Goal: Task Accomplishment & Management: Manage account settings

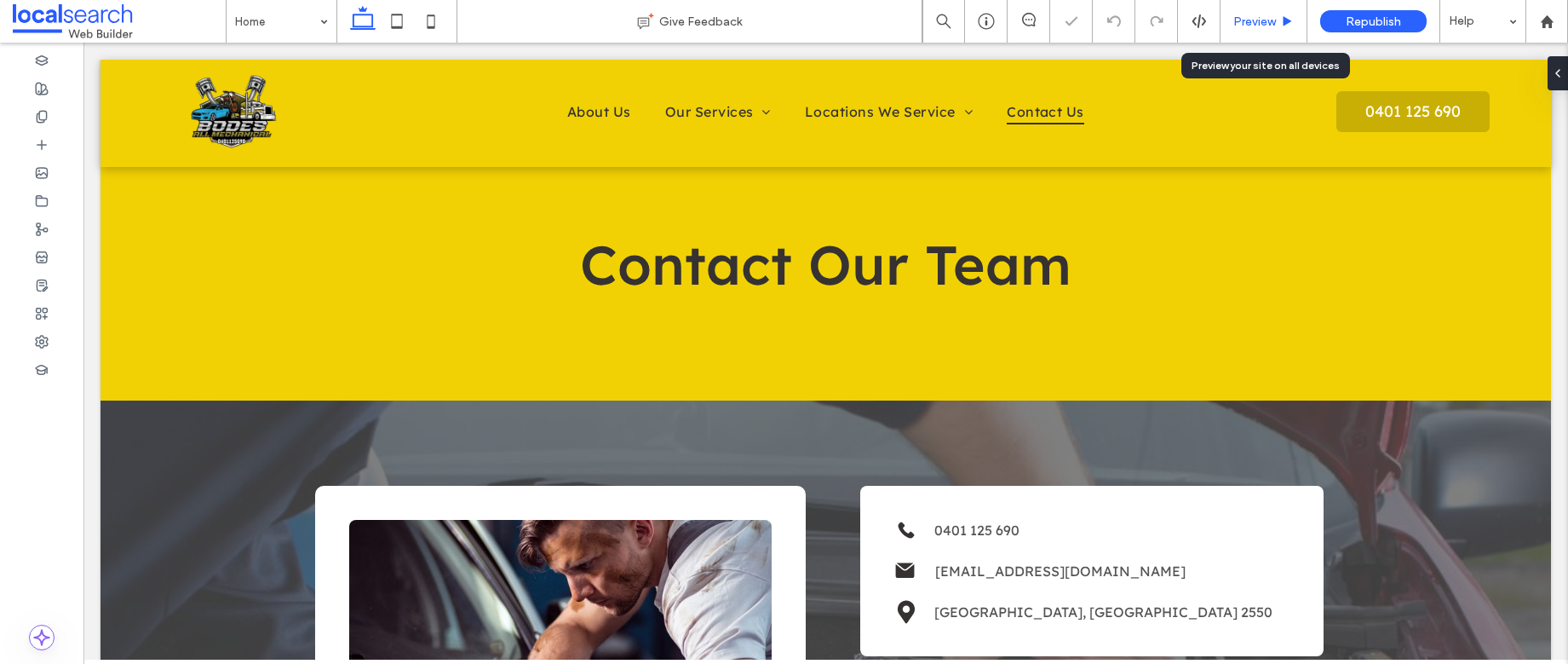
click at [1254, 22] on span "Preview" at bounding box center [1254, 22] width 42 height 15
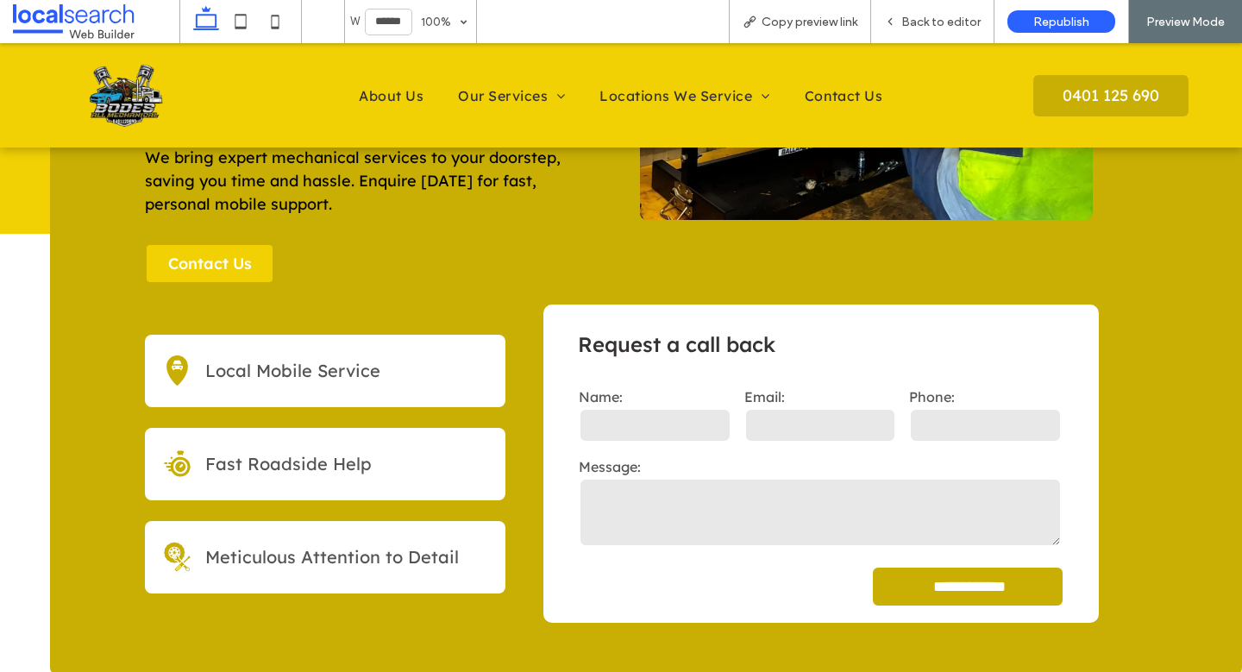
scroll to position [354, 0]
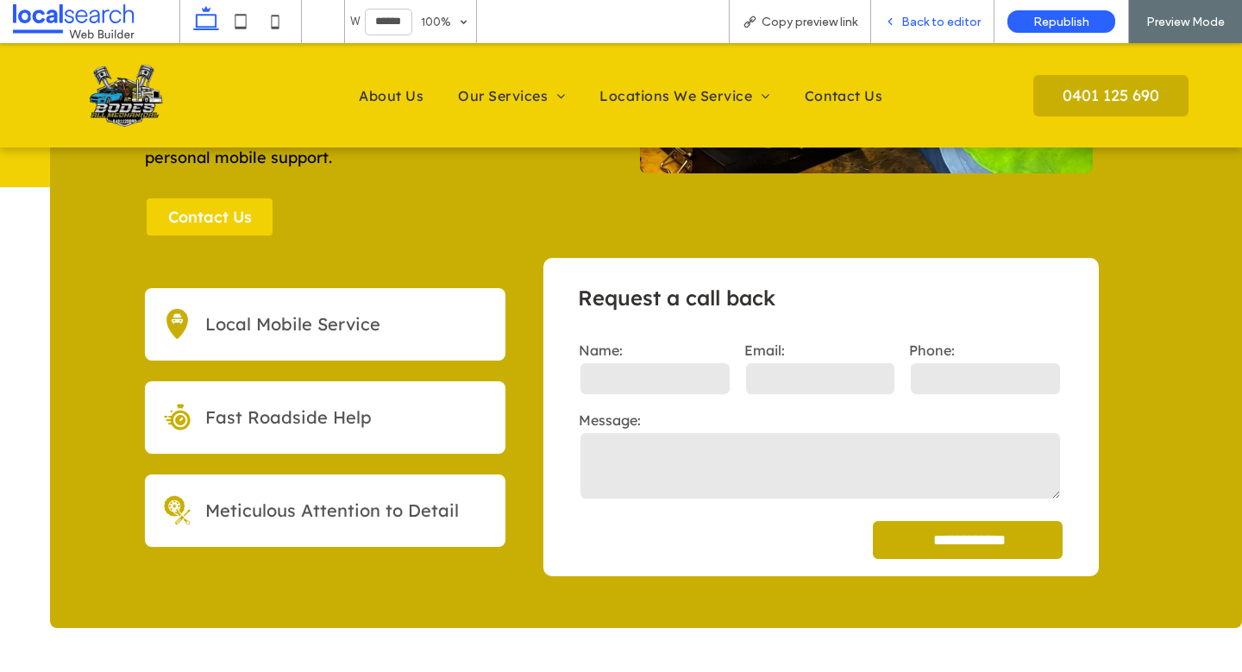
click at [927, 15] on span "Back to editor" at bounding box center [940, 22] width 79 height 15
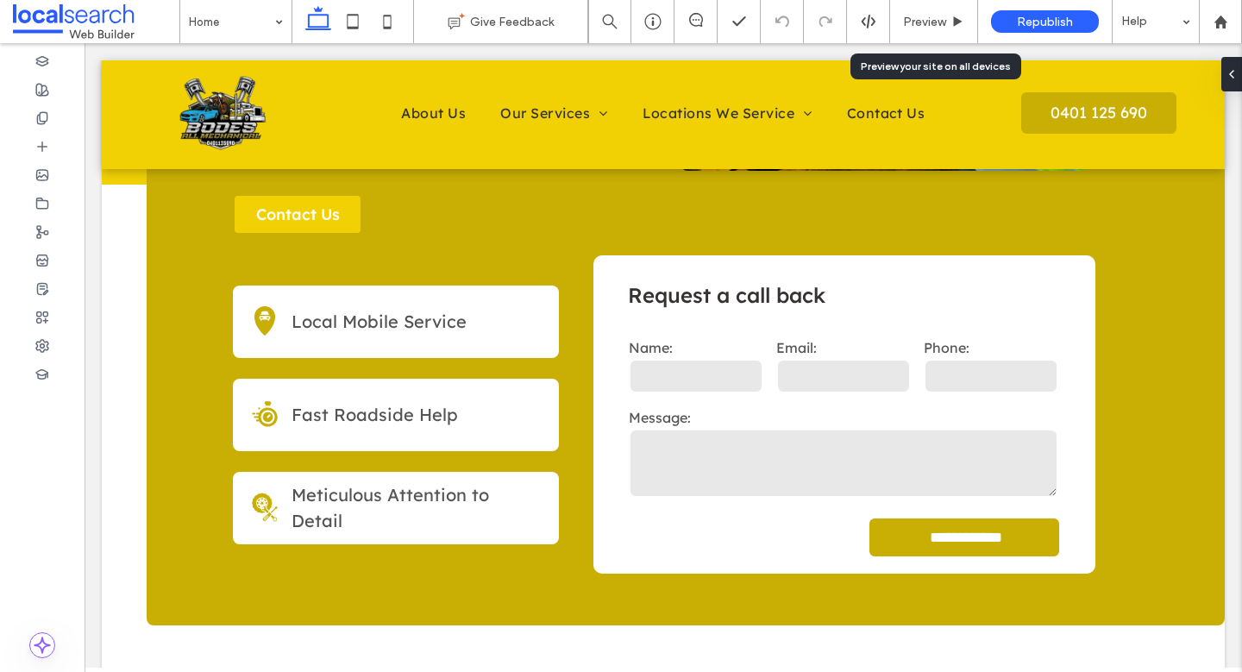
scroll to position [361, 0]
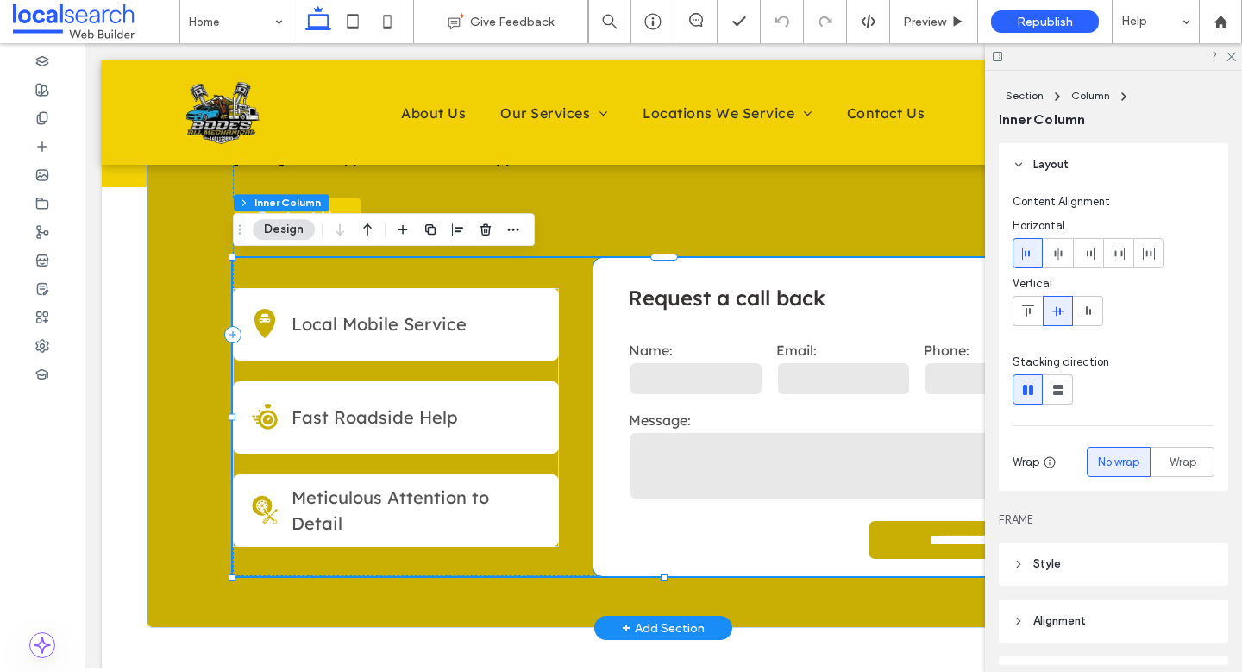
click at [752, 327] on div "**********" at bounding box center [844, 417] width 502 height 318
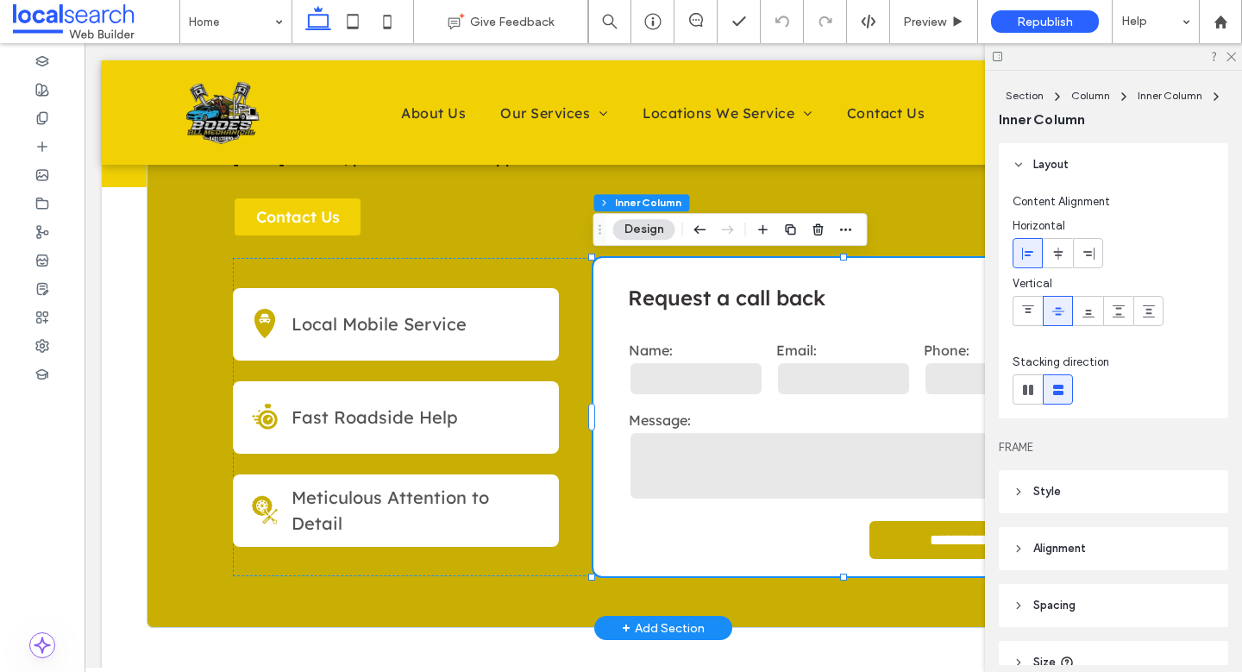
click at [752, 327] on div "**********" at bounding box center [844, 417] width 502 height 318
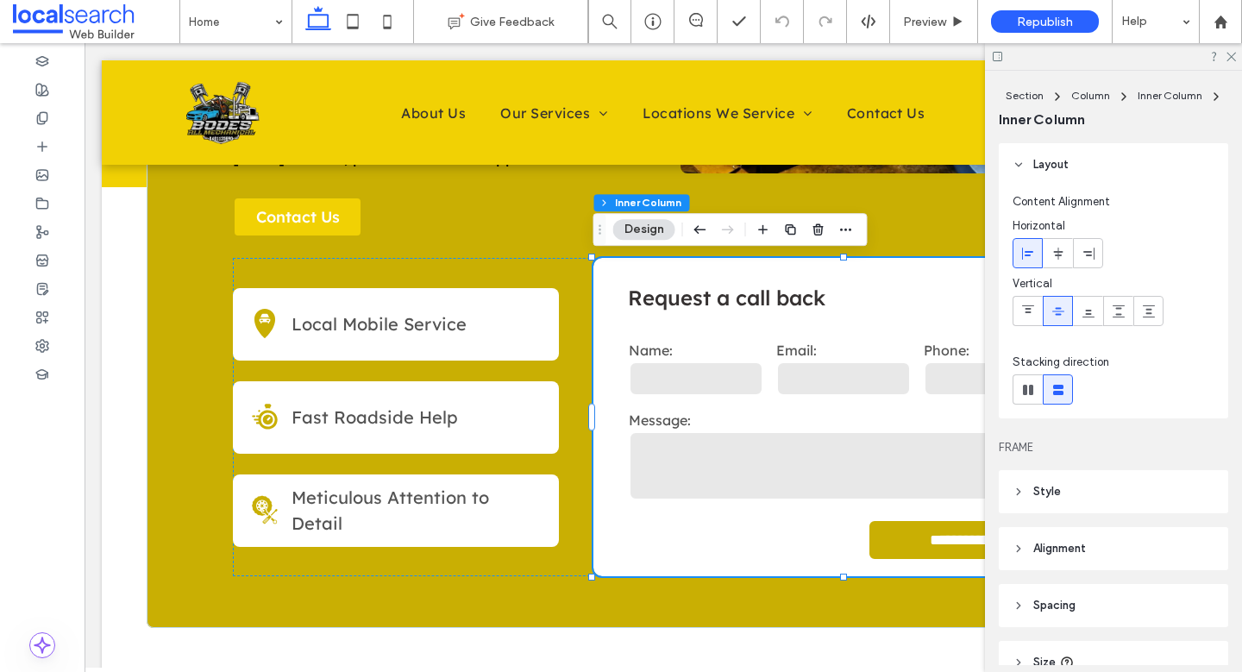
click at [651, 233] on button "Design" at bounding box center [644, 229] width 62 height 21
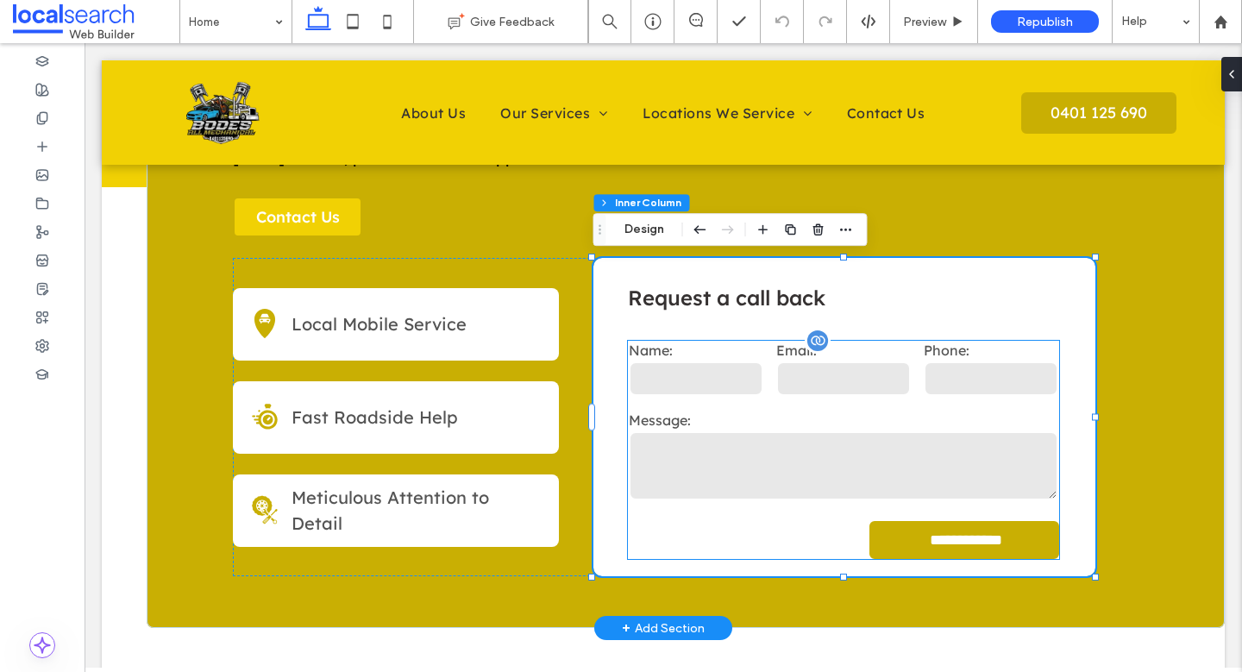
click at [727, 340] on div "Name:" at bounding box center [695, 371] width 147 height 70
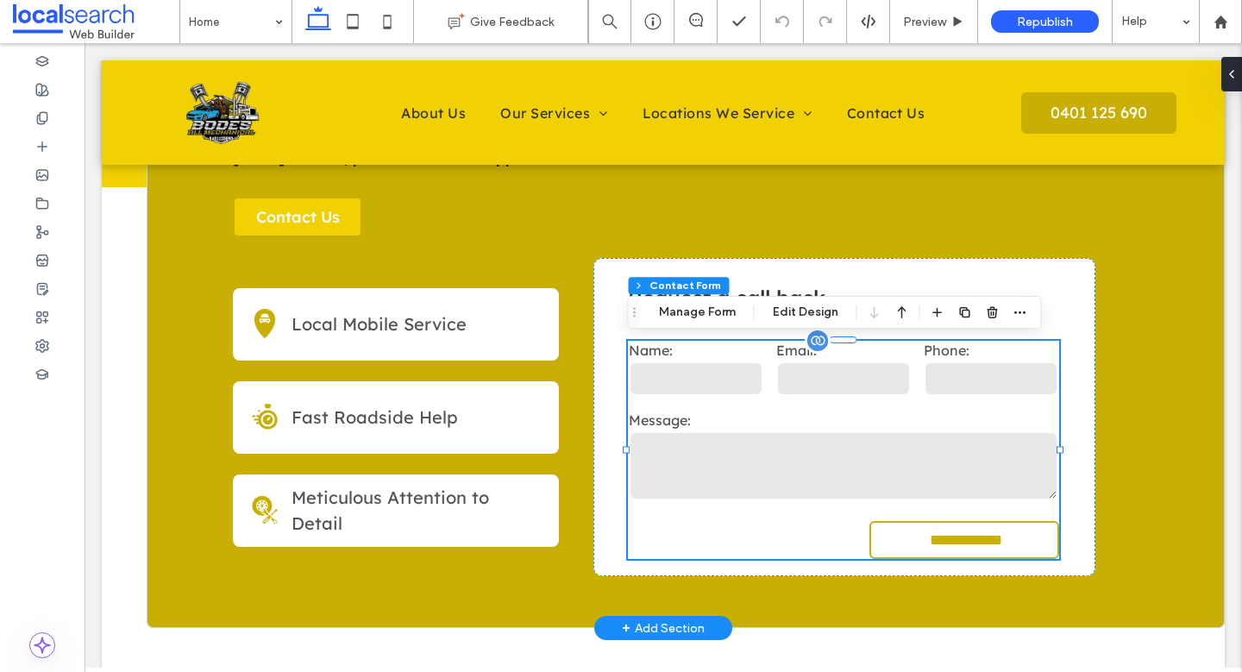
type input "*"
type input "***"
type input "*"
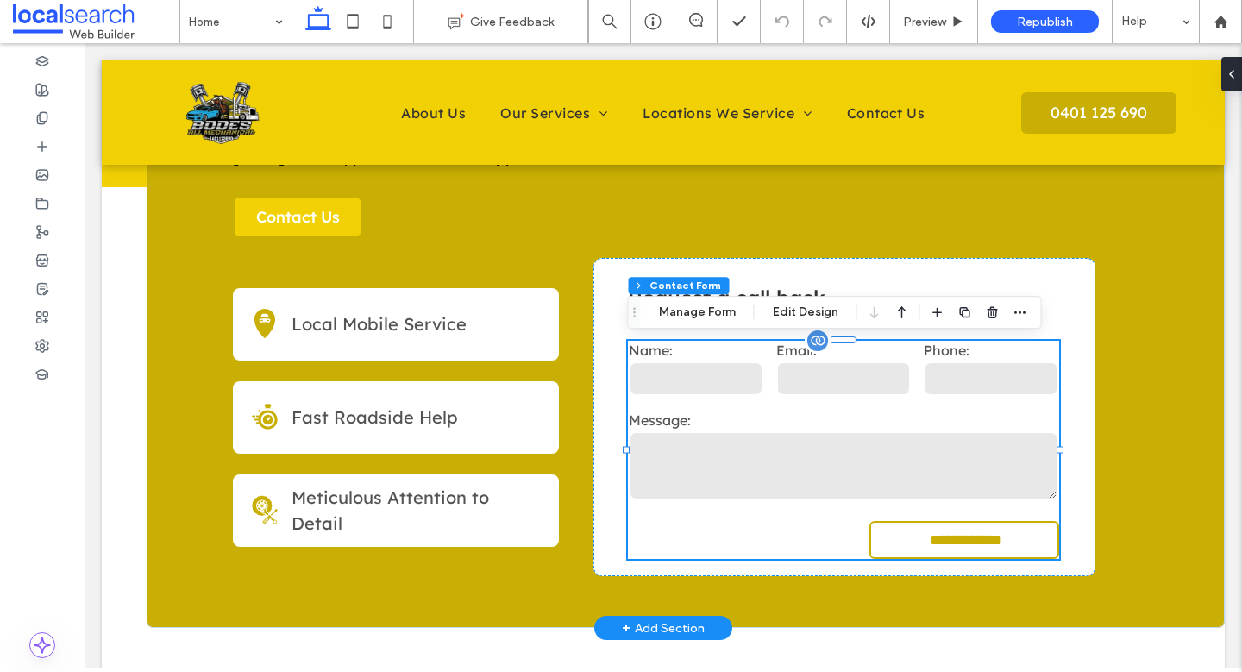
type input "***"
type input "*"
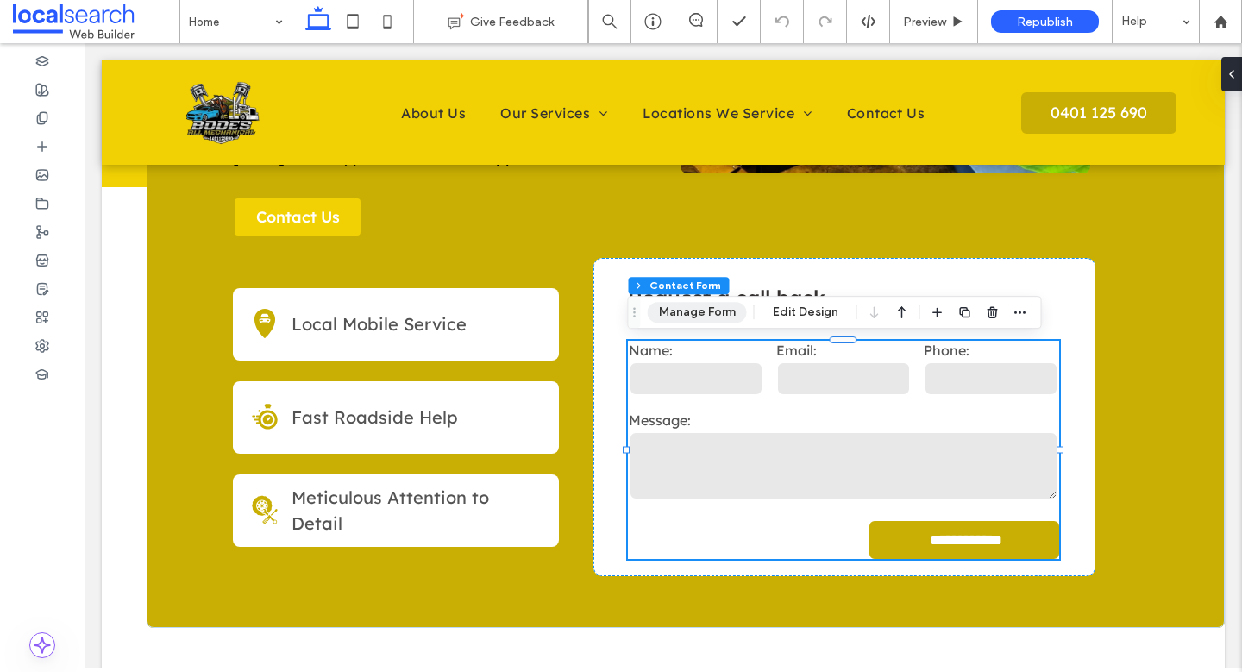
click at [705, 311] on button "Manage Form" at bounding box center [697, 312] width 99 height 21
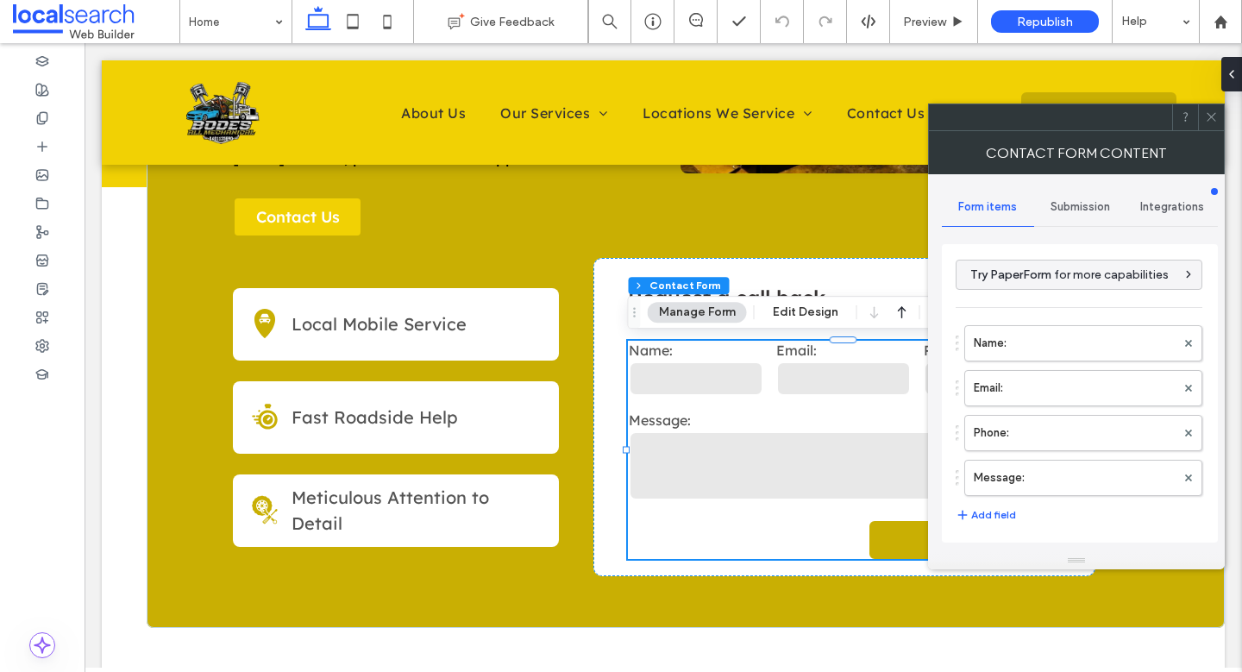
click at [1079, 205] on span "Submission" at bounding box center [1081, 207] width 60 height 14
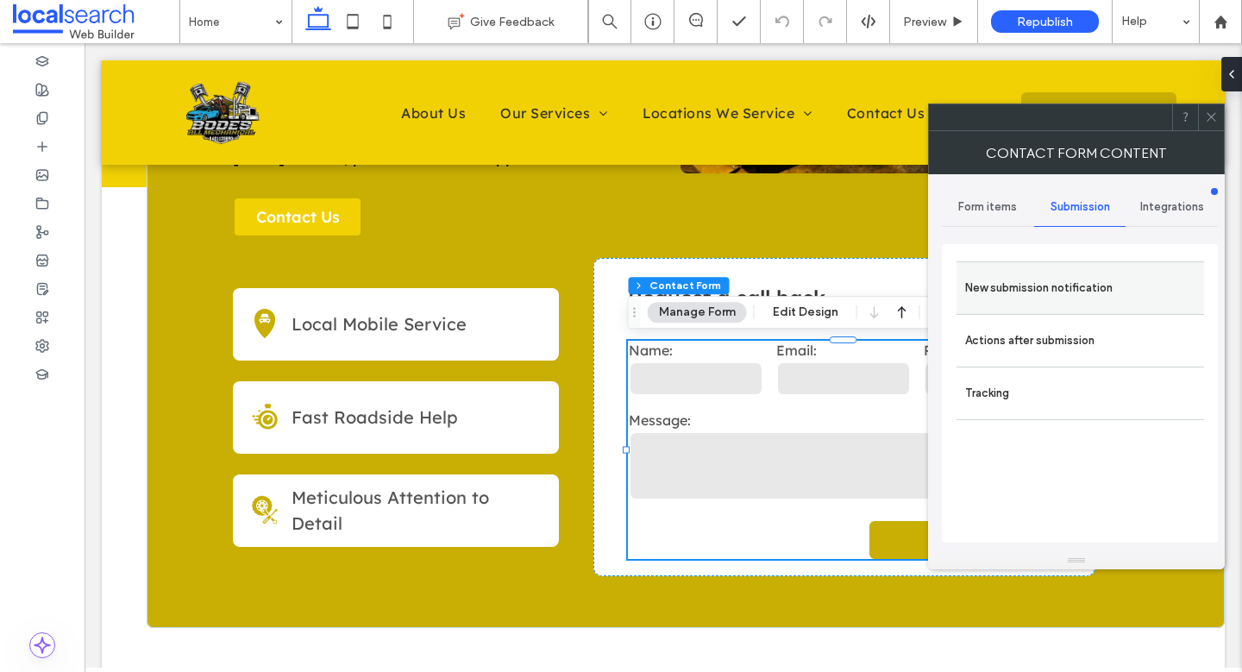
click at [1027, 290] on label "New submission notification" at bounding box center [1080, 288] width 230 height 35
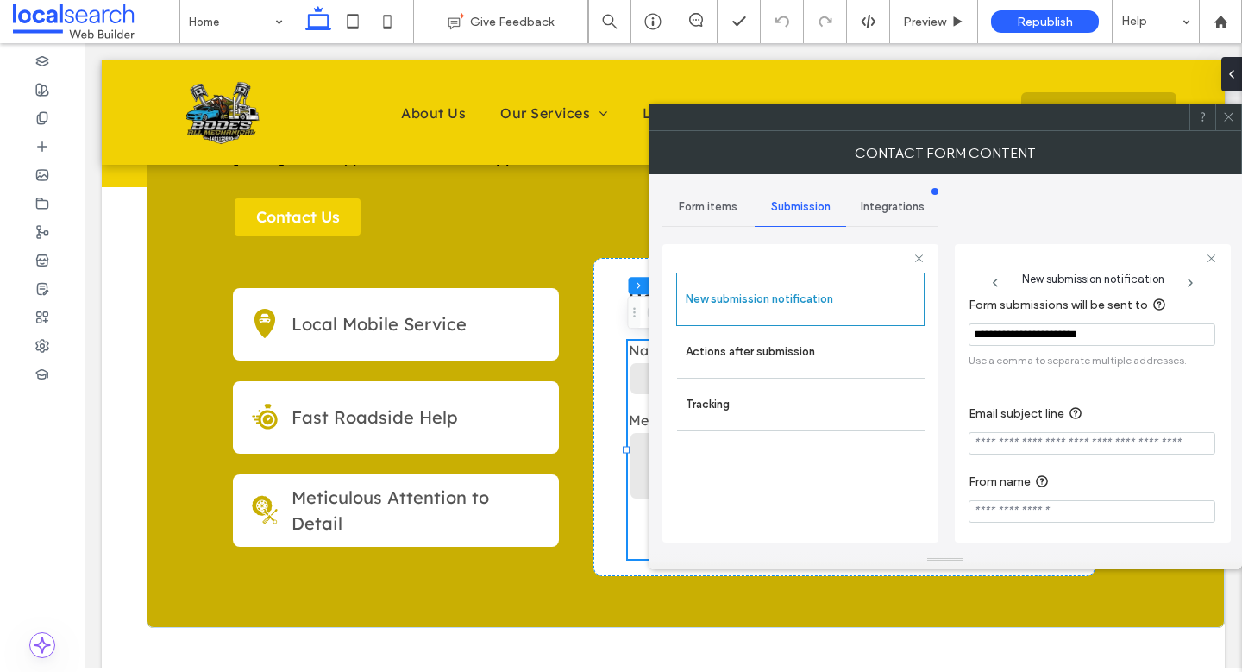
scroll to position [90, 0]
click at [1228, 117] on icon at bounding box center [1228, 116] width 13 height 13
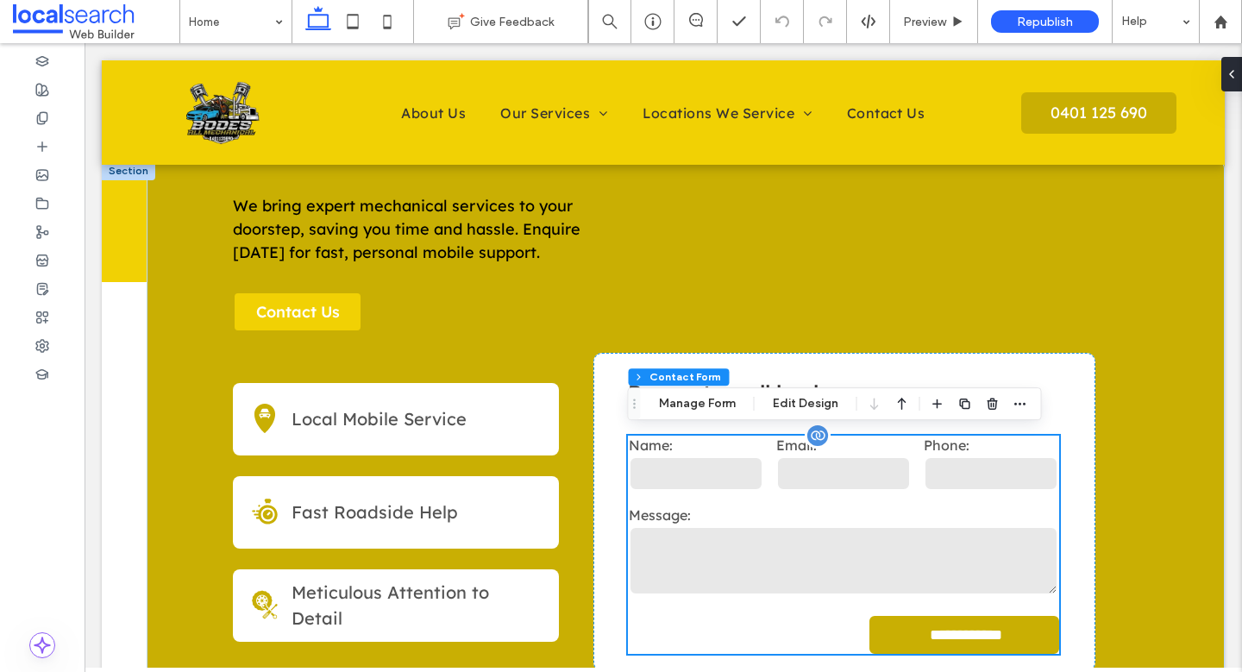
scroll to position [265, 0]
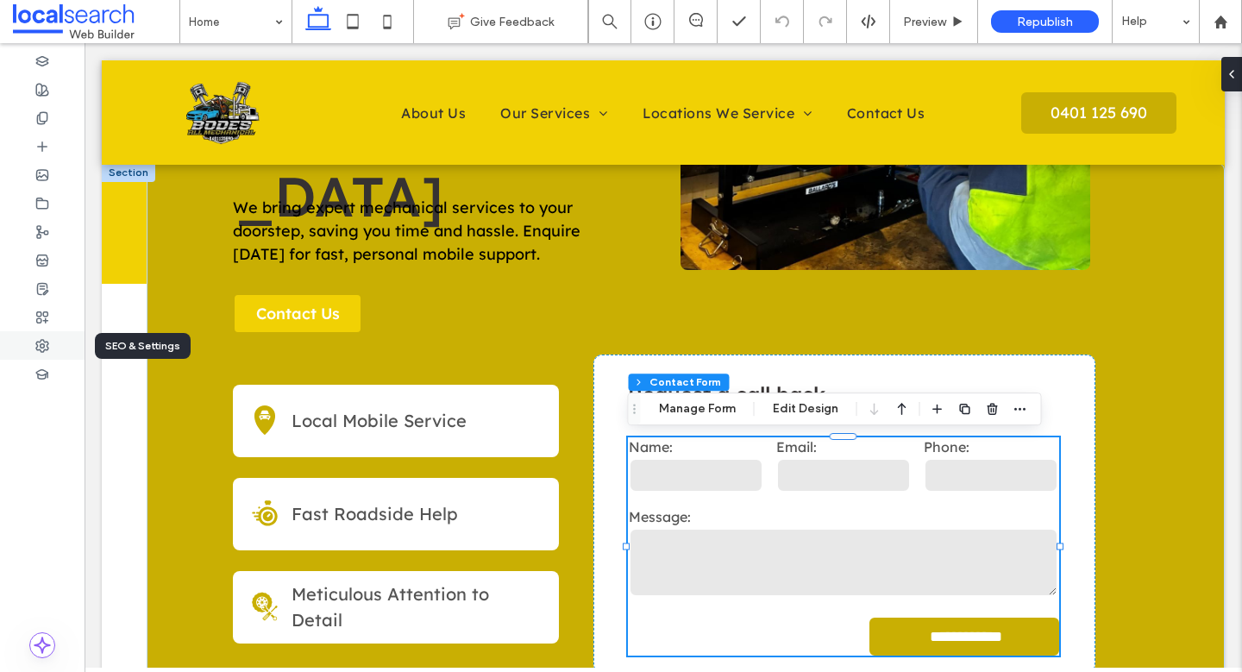
click at [49, 347] on div at bounding box center [42, 345] width 85 height 28
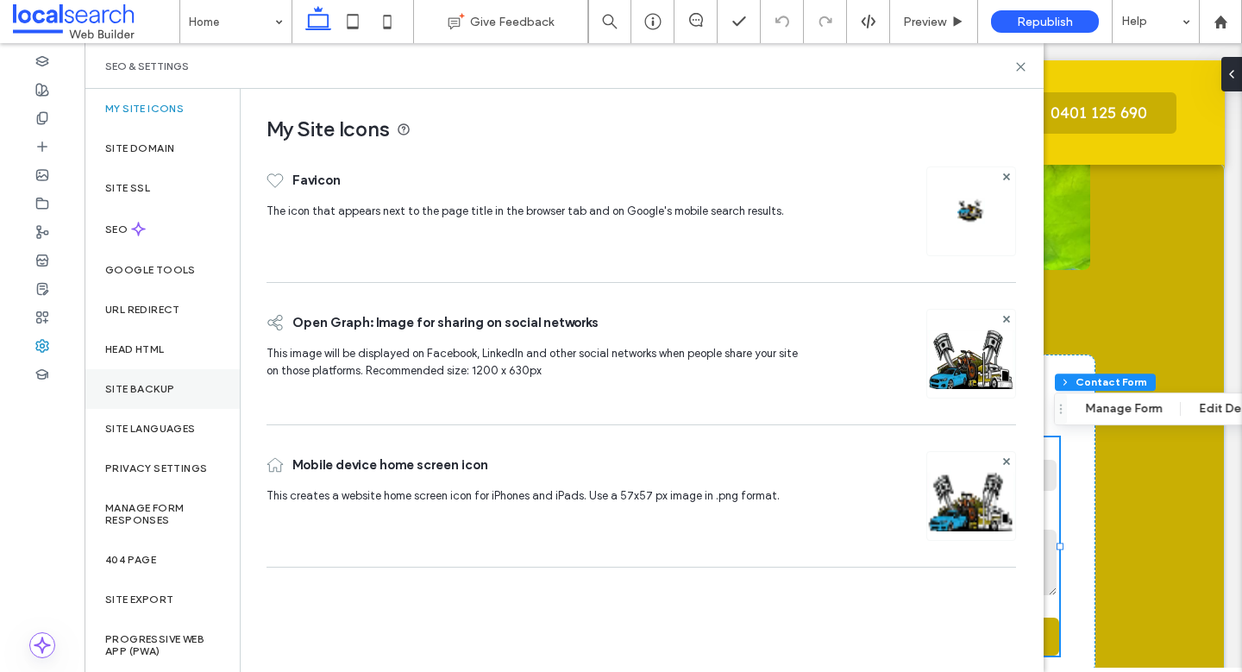
click at [150, 392] on label "Site backup" at bounding box center [139, 389] width 69 height 12
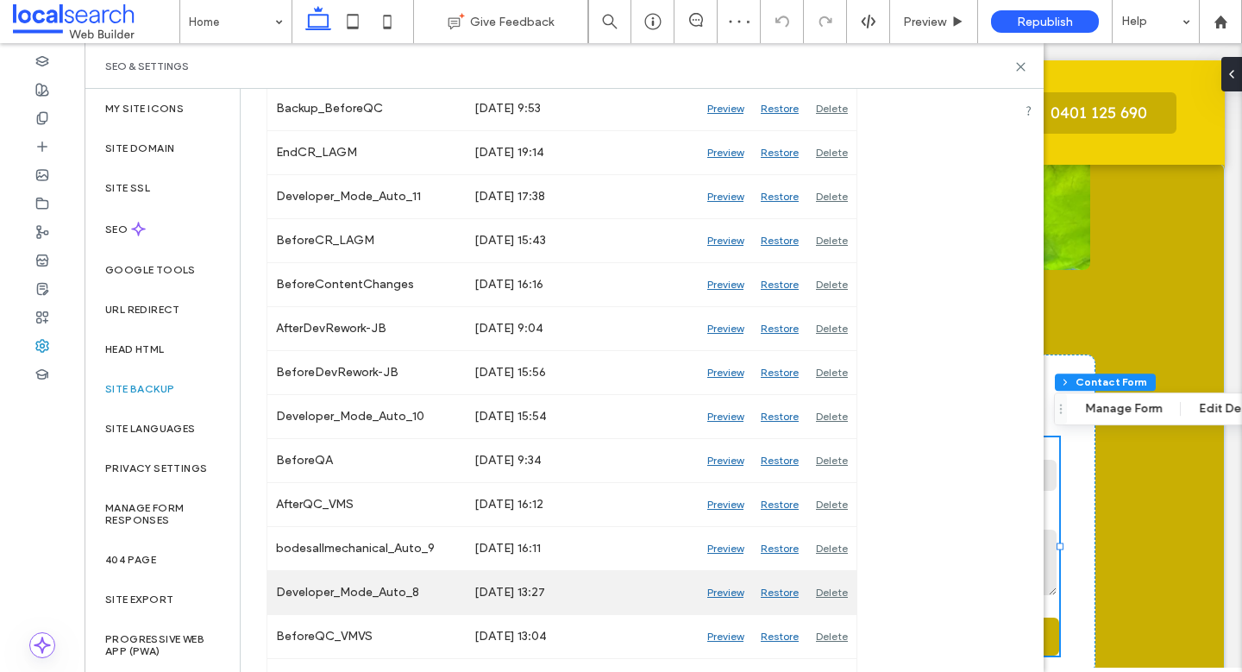
scroll to position [950, 0]
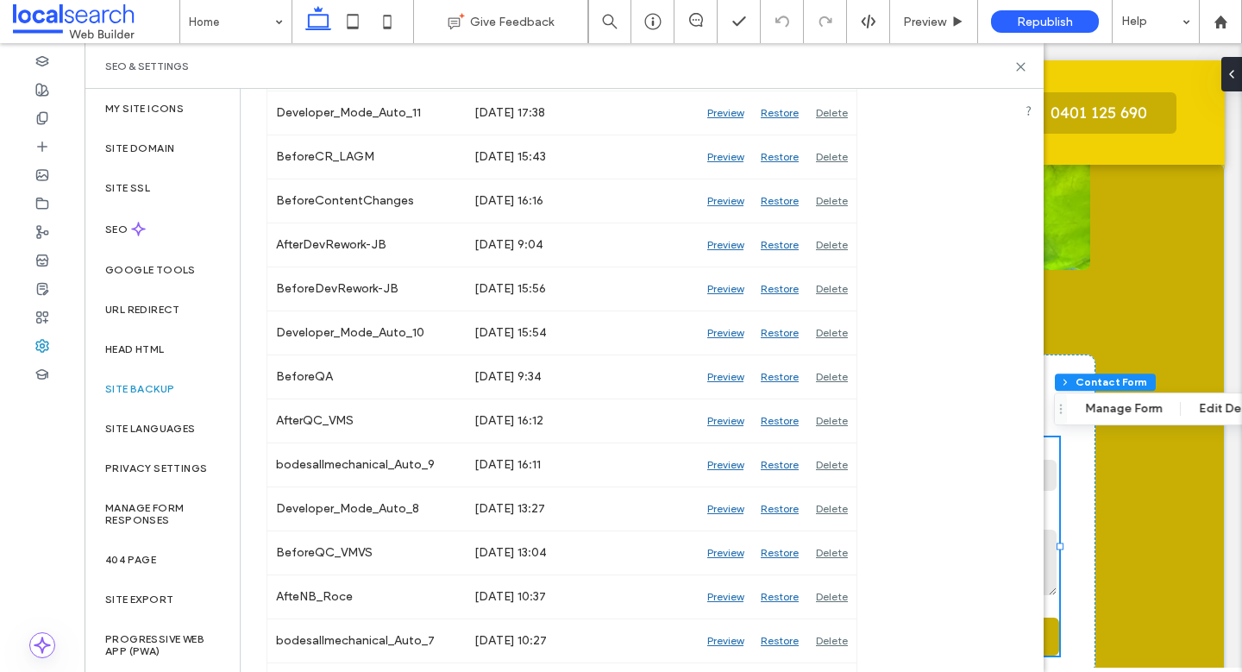
drag, startPoint x: 584, startPoint y: 375, endPoint x: 266, endPoint y: 375, distance: 318.3
click at [263, 375] on div "Backup bodesallmechanical Save a version of your site so you’ll be able to rest…" at bounding box center [635, 209] width 788 height 2140
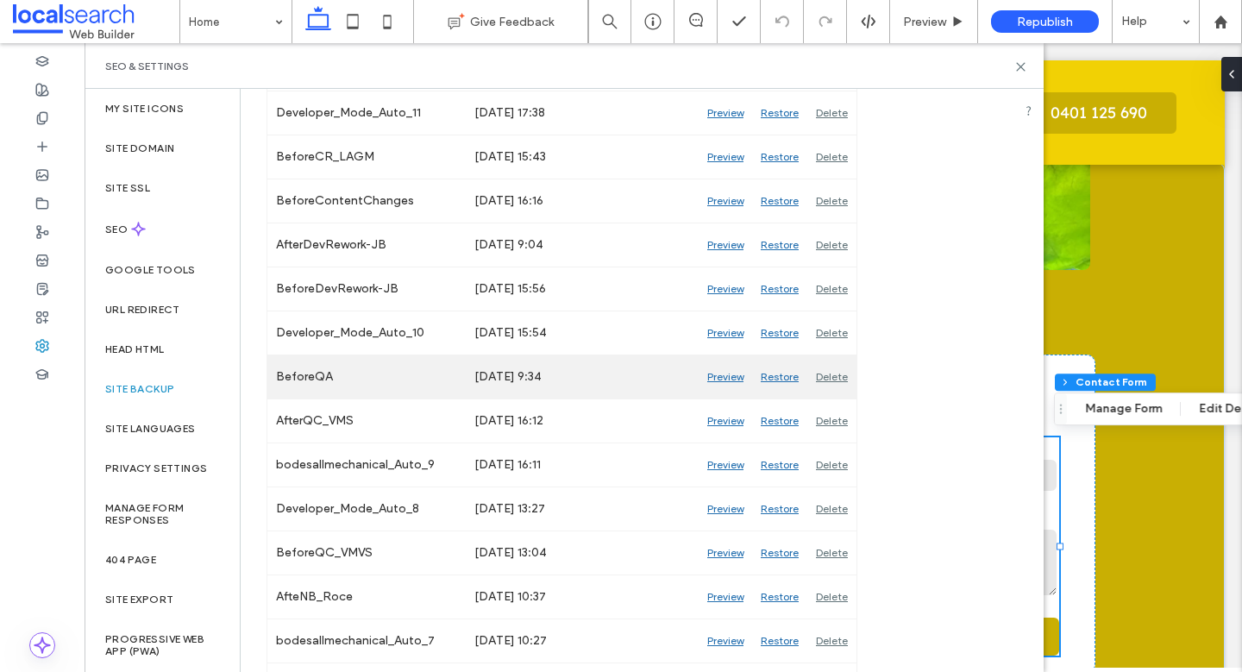
click at [355, 376] on div "BeforeQA" at bounding box center [366, 376] width 198 height 43
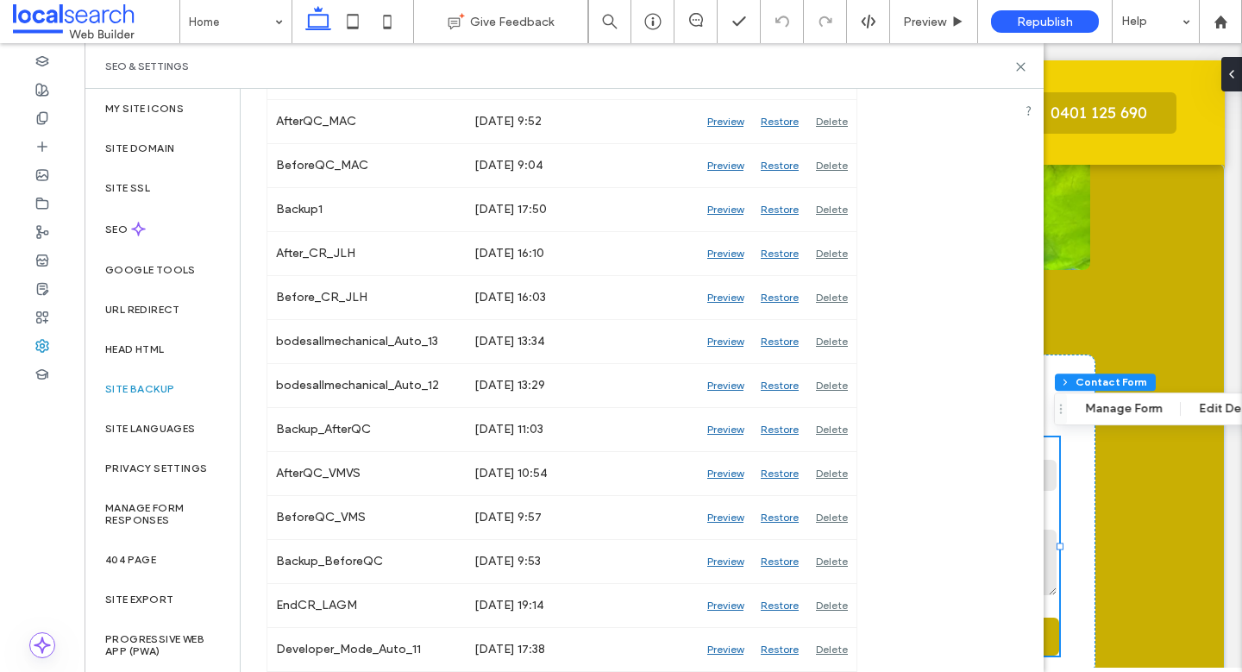
scroll to position [0, 0]
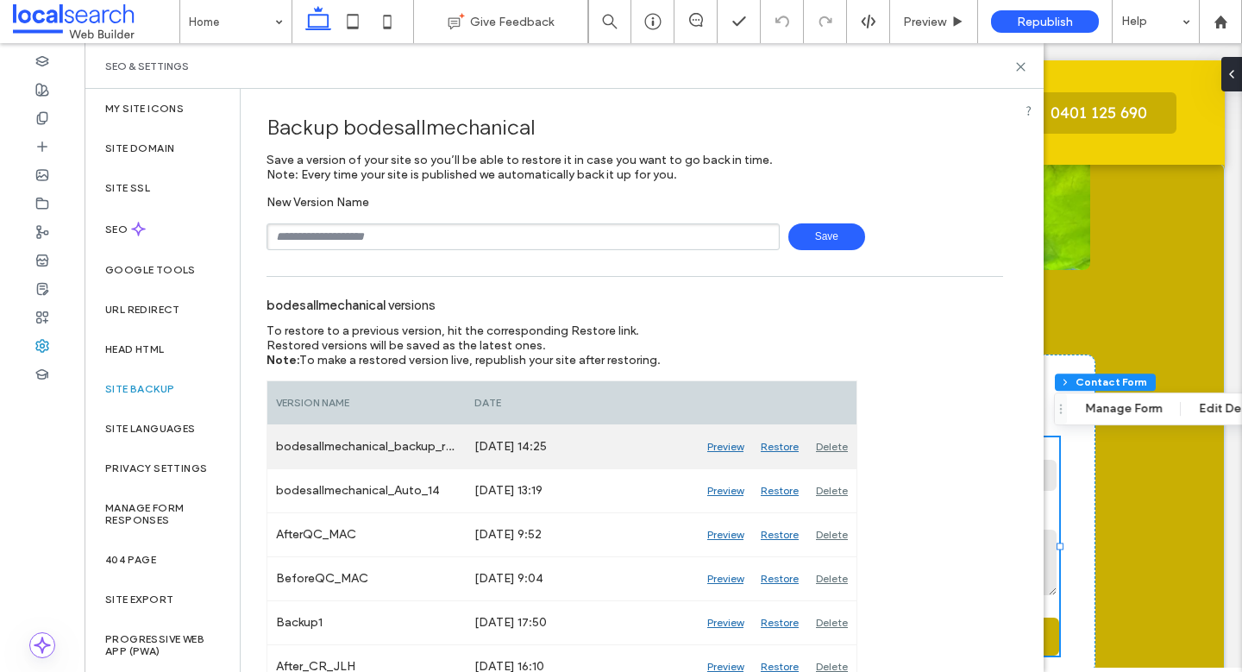
click at [785, 444] on div "Restore" at bounding box center [779, 446] width 55 height 43
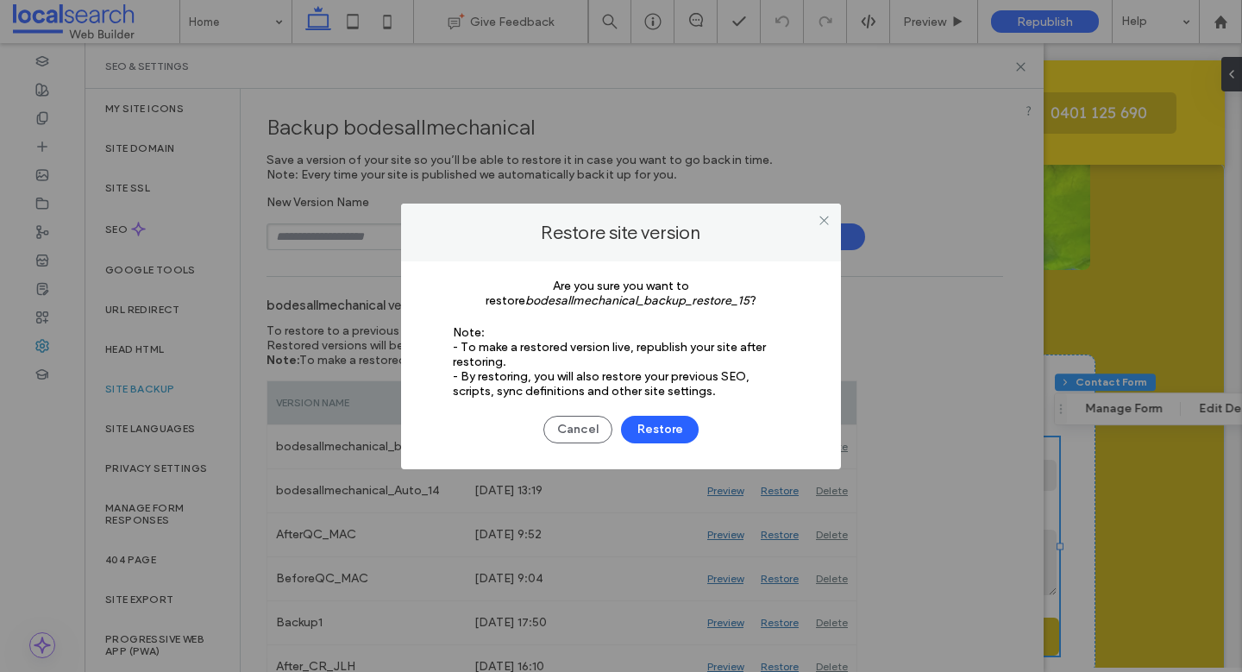
drag, startPoint x: 670, startPoint y: 434, endPoint x: 705, endPoint y: 433, distance: 34.5
click at [670, 434] on button "Restore" at bounding box center [660, 430] width 78 height 28
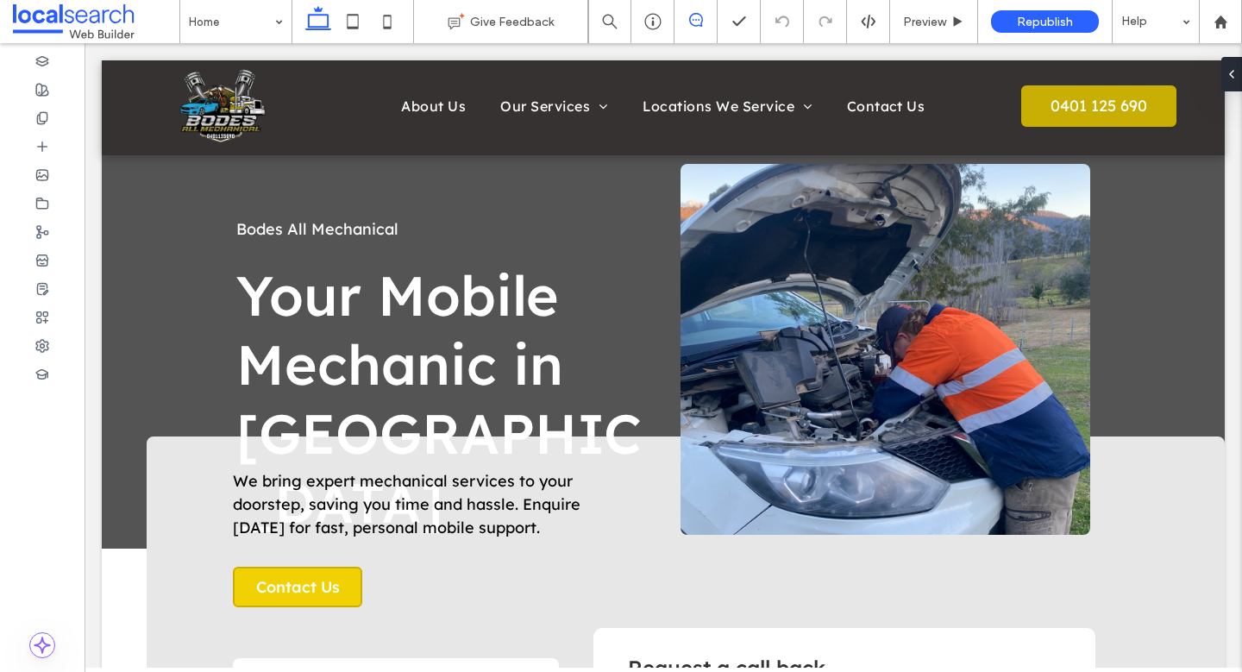
click at [695, 26] on use at bounding box center [696, 20] width 14 height 14
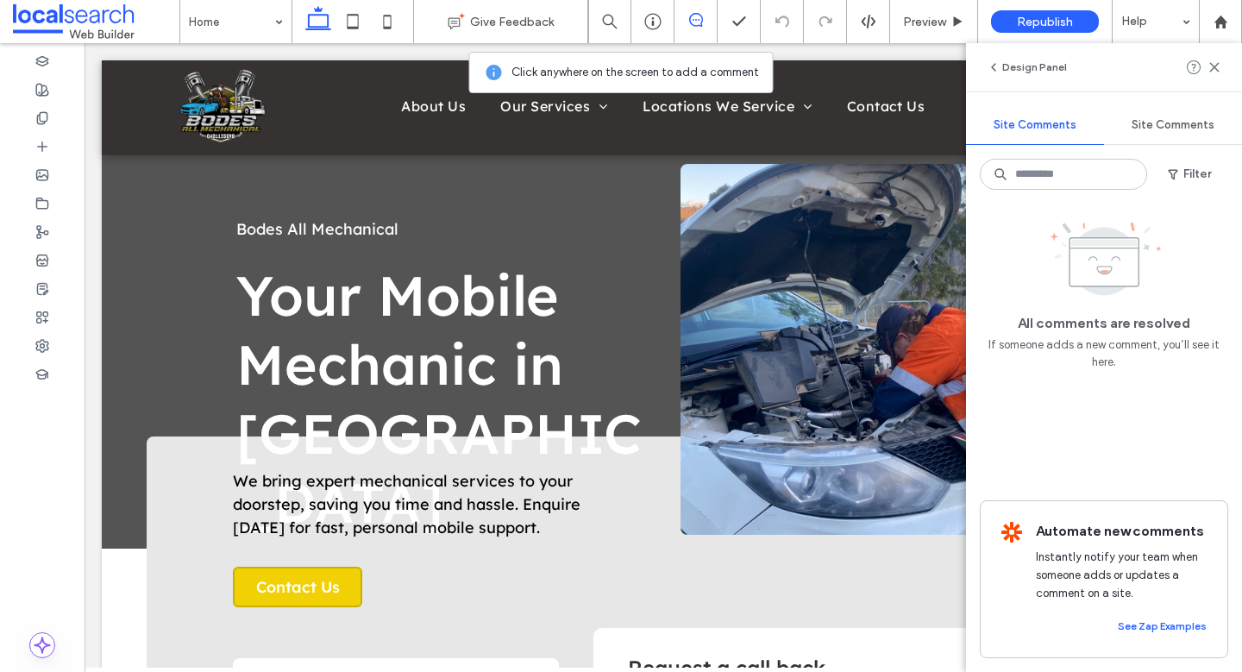
click at [1184, 119] on span "Site Comments" at bounding box center [1173, 125] width 83 height 14
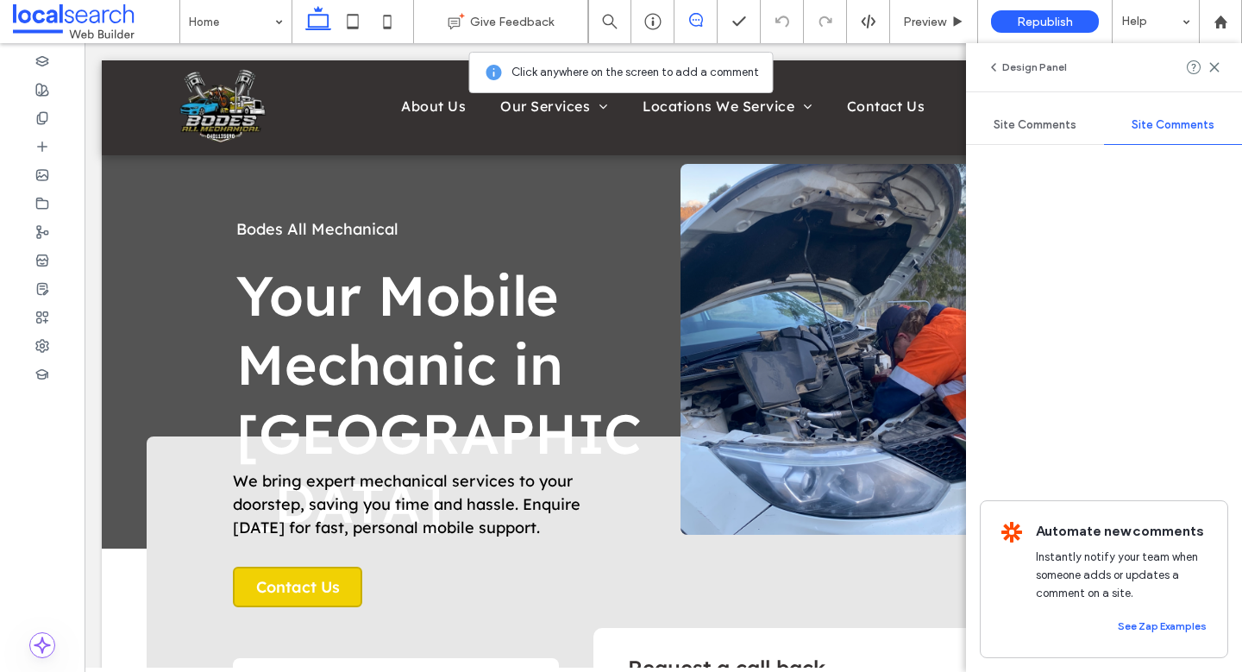
click at [1032, 128] on span "Site Comments" at bounding box center [1035, 125] width 83 height 14
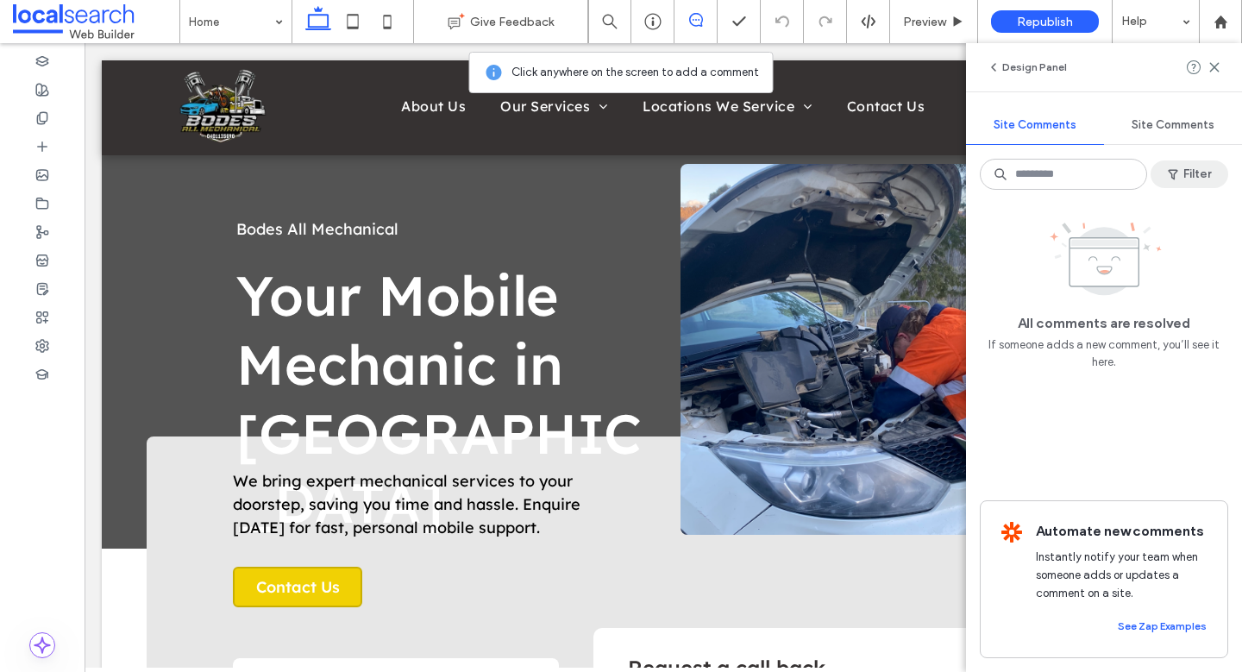
click at [1192, 174] on button "Filter" at bounding box center [1190, 174] width 78 height 28
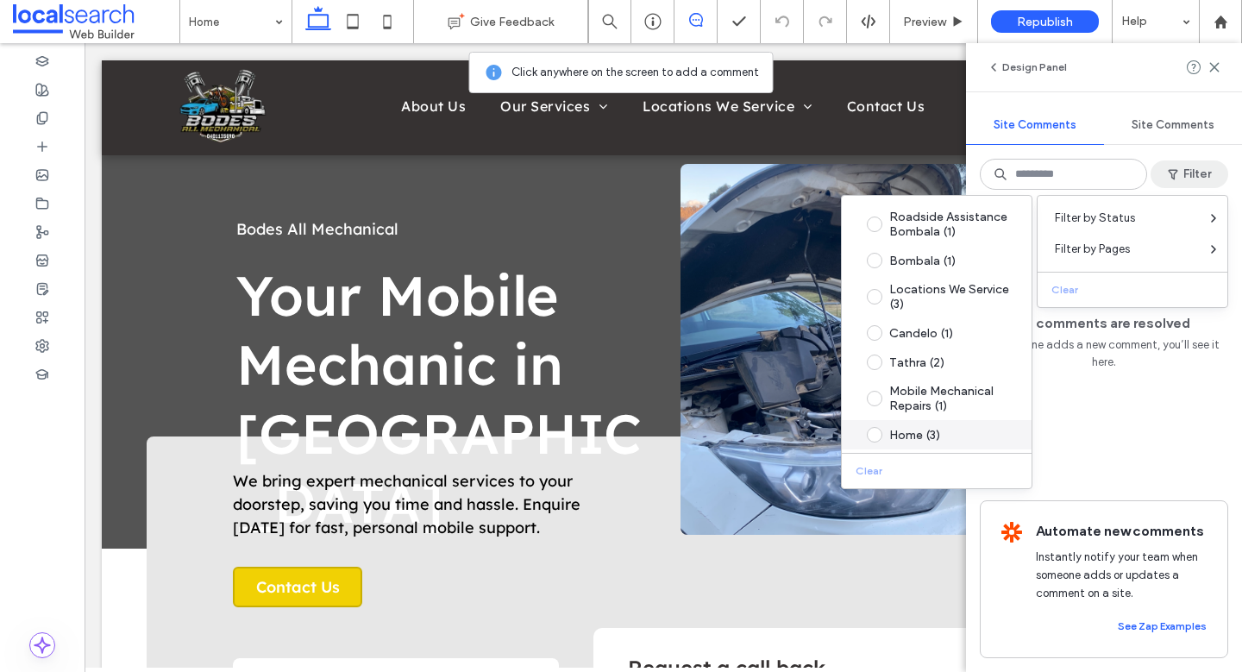
click at [915, 433] on div "Home (3)" at bounding box center [950, 435] width 122 height 15
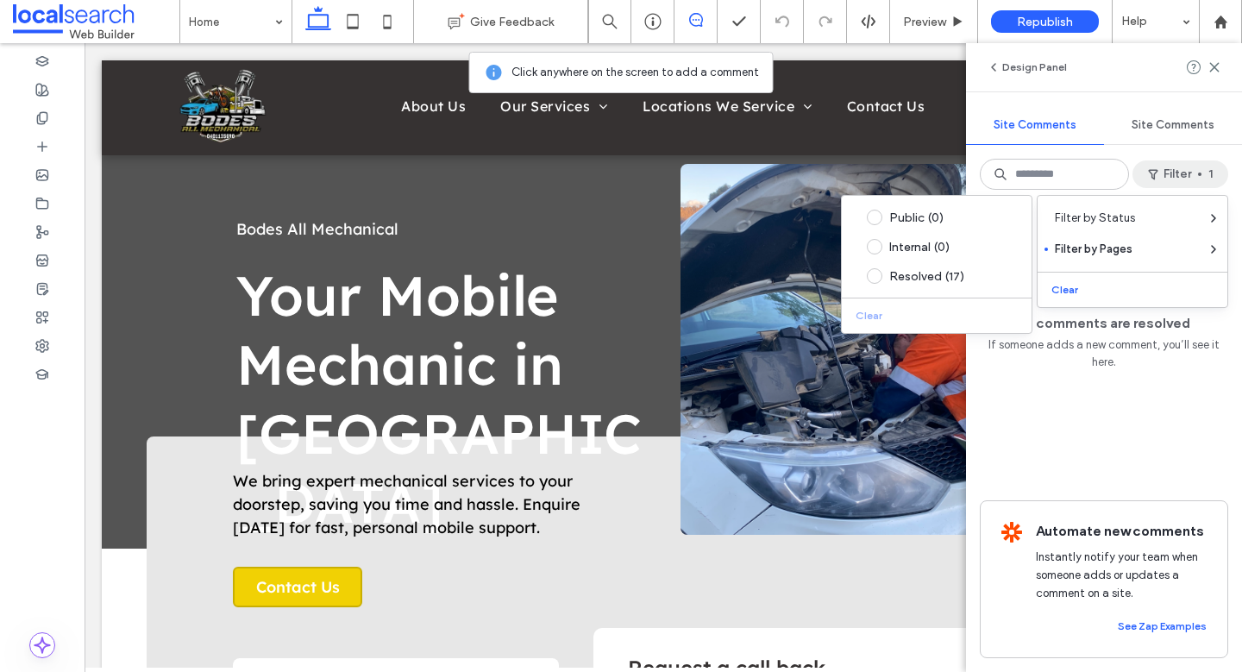
click at [1039, 125] on span "Site Comments" at bounding box center [1035, 125] width 83 height 14
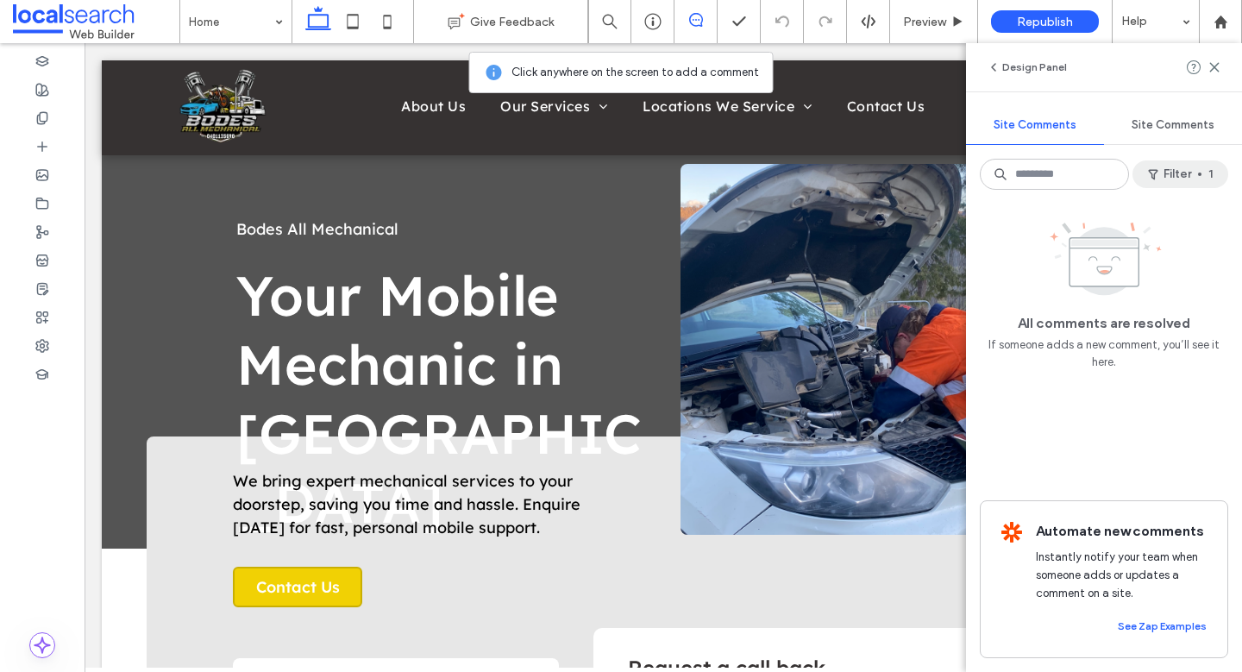
click at [1176, 173] on button "Filter 1" at bounding box center [1181, 174] width 96 height 28
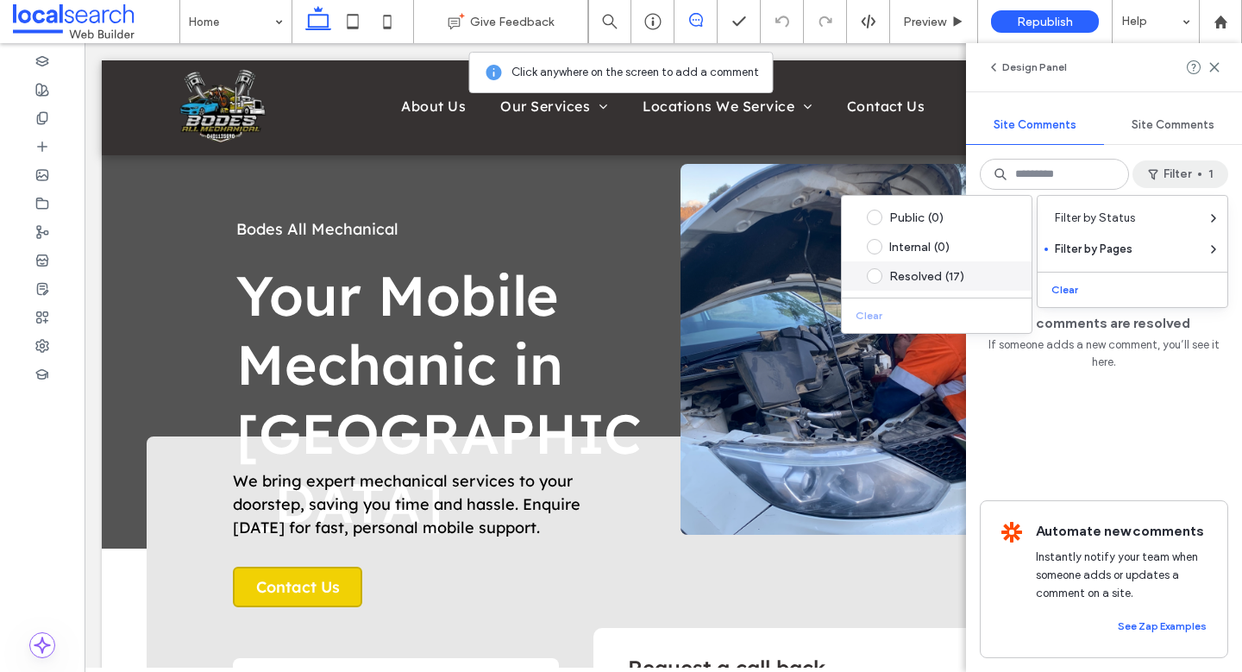
click at [911, 275] on div "Resolved (17)" at bounding box center [950, 276] width 122 height 15
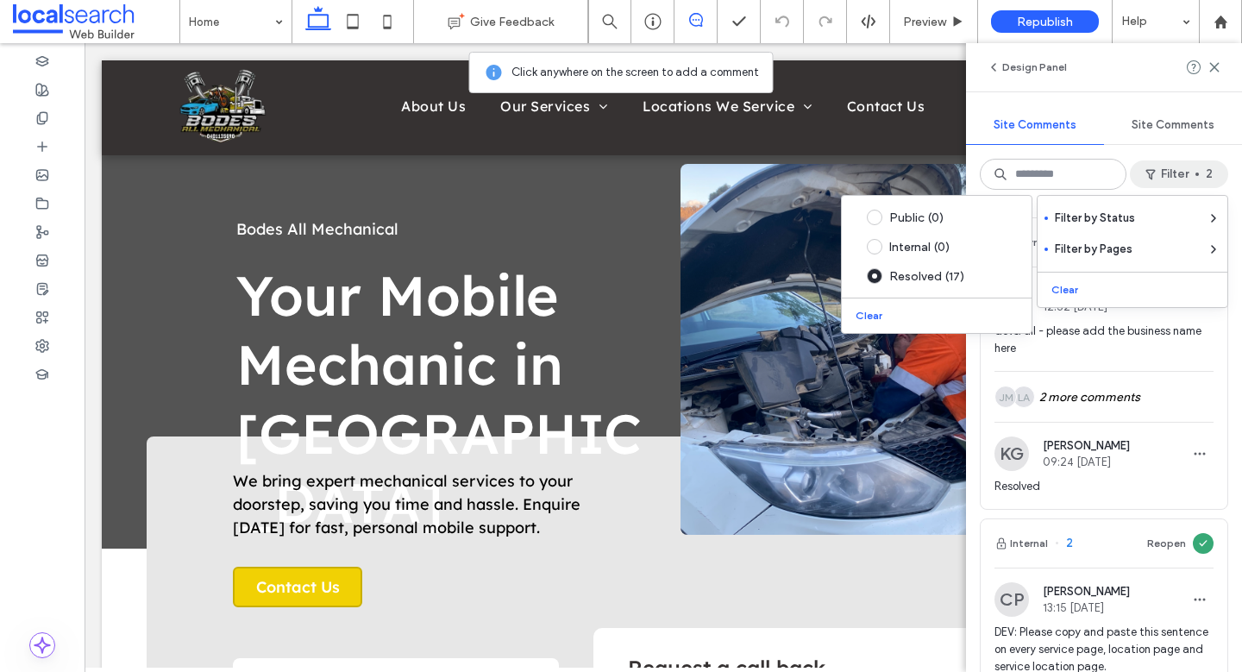
click at [1194, 349] on span "devs/all - please add the business name here" at bounding box center [1104, 340] width 219 height 35
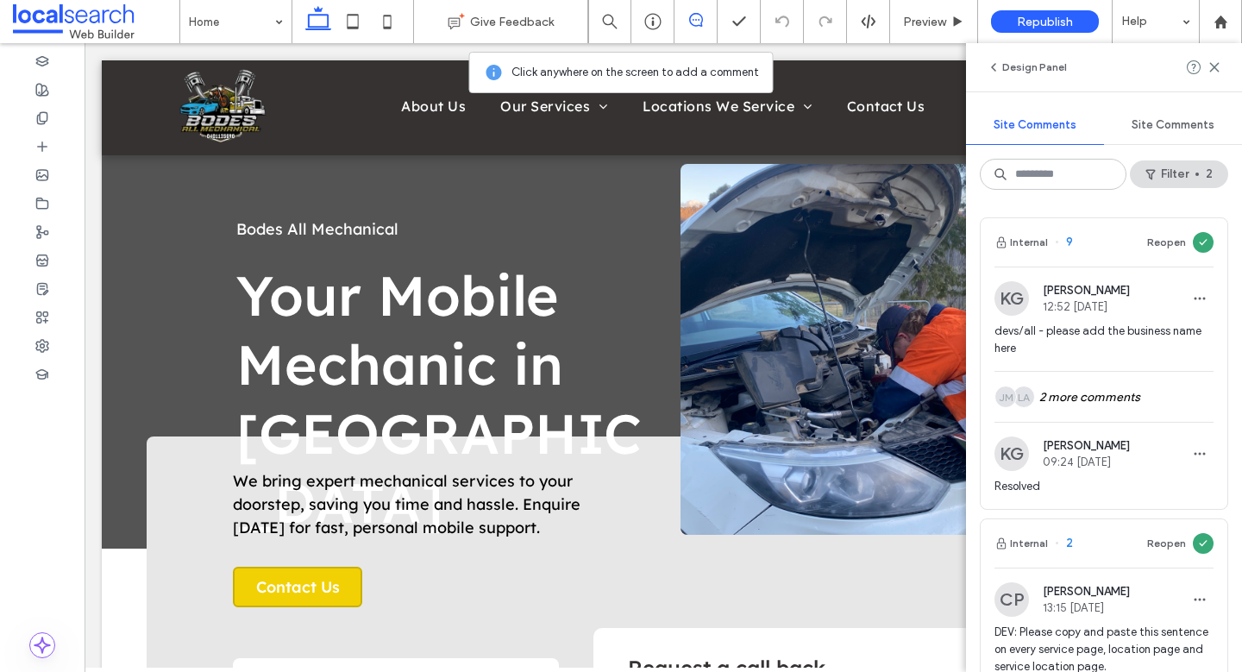
click at [1157, 335] on span "devs/all - please add the business name here" at bounding box center [1104, 340] width 219 height 35
click at [1151, 333] on span "devs/all - please add the business name here" at bounding box center [1104, 340] width 219 height 35
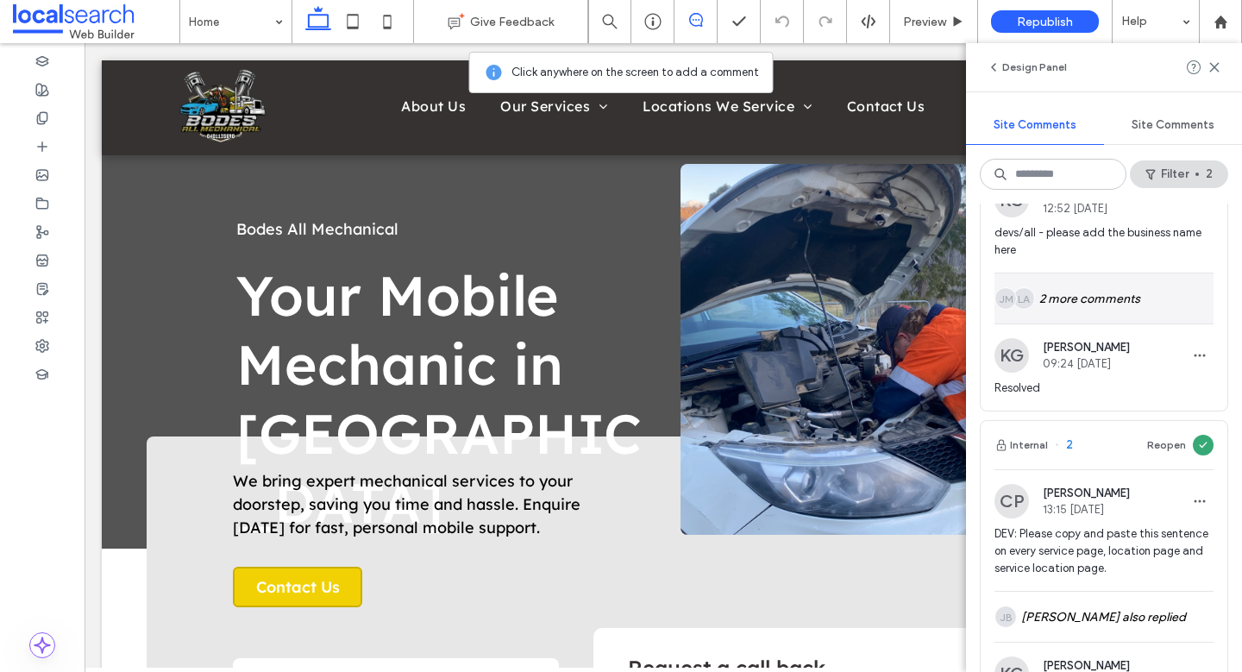
scroll to position [100, 0]
click at [1121, 306] on div "LA JM 2 more comments" at bounding box center [1104, 297] width 219 height 50
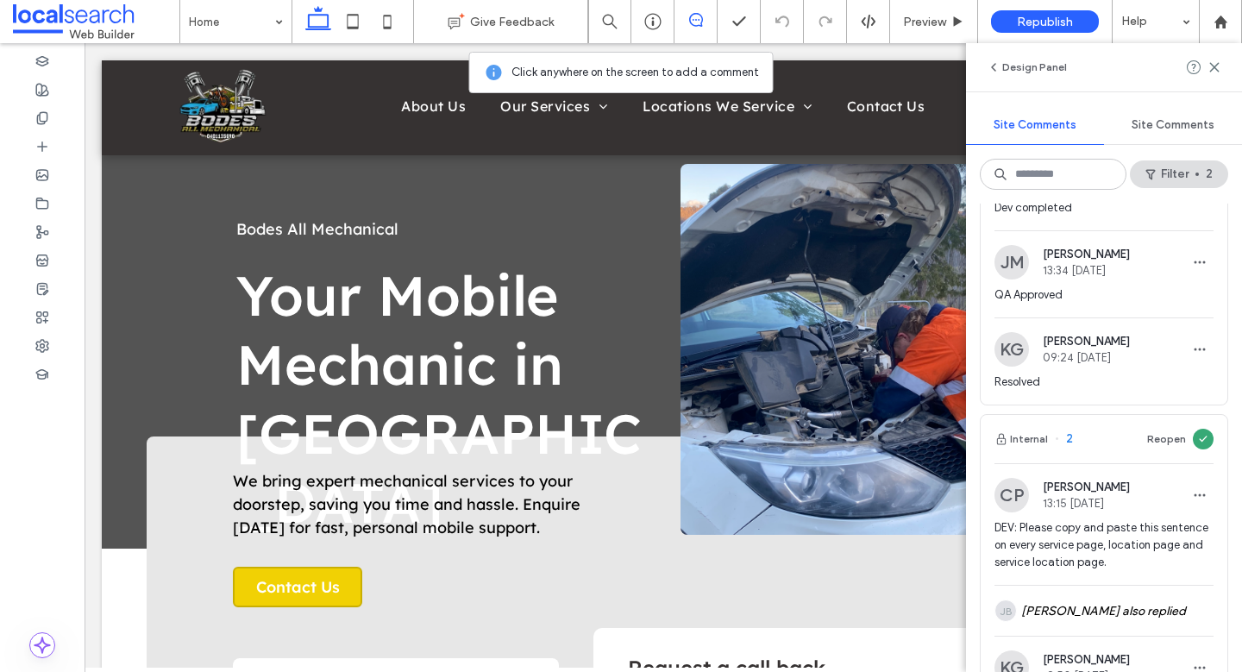
scroll to position [229, 0]
click at [1119, 534] on span "DEV: Please copy and paste this sentence on every service page, location page a…" at bounding box center [1104, 548] width 219 height 52
click at [1123, 531] on span "DEV: Please copy and paste this sentence on every service page, location page a…" at bounding box center [1104, 548] width 219 height 52
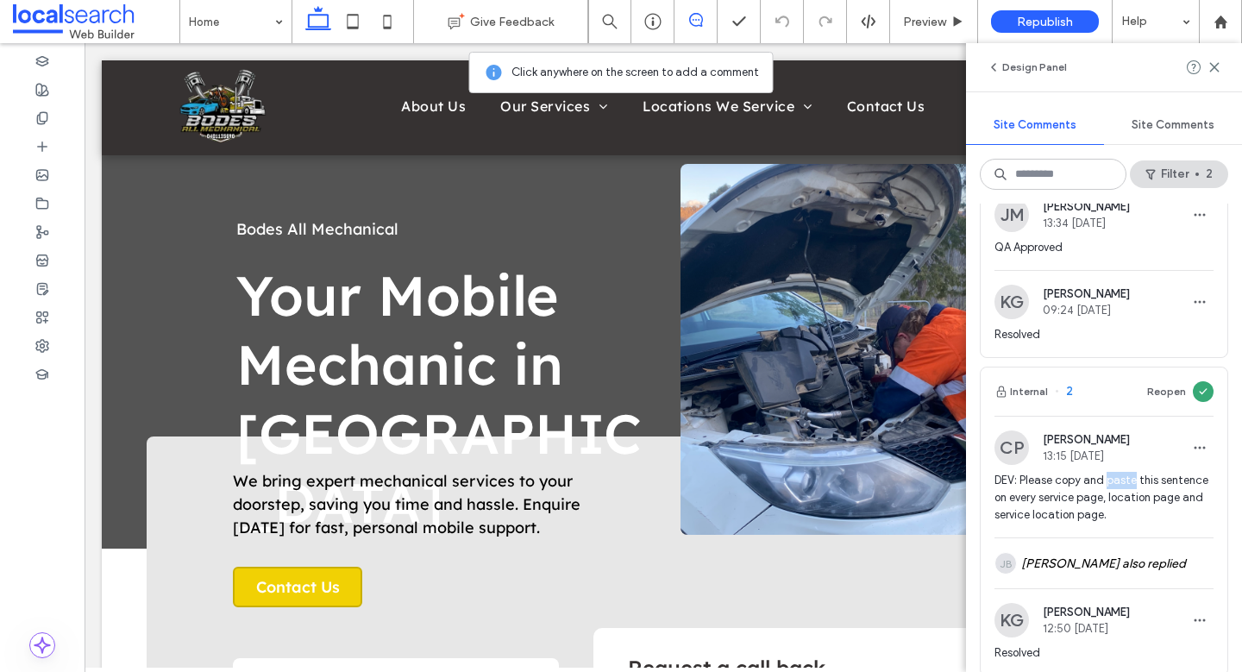
scroll to position [285, 0]
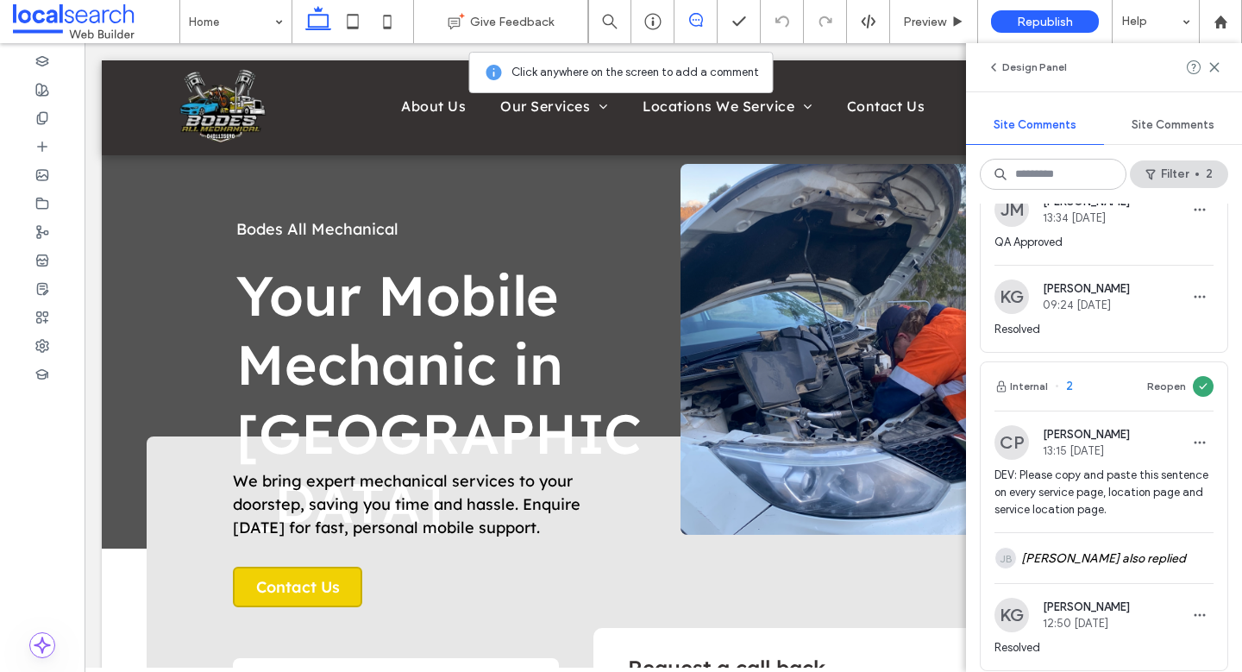
click at [1089, 508] on span "DEV: Please copy and paste this sentence on every service page, location page a…" at bounding box center [1104, 493] width 219 height 52
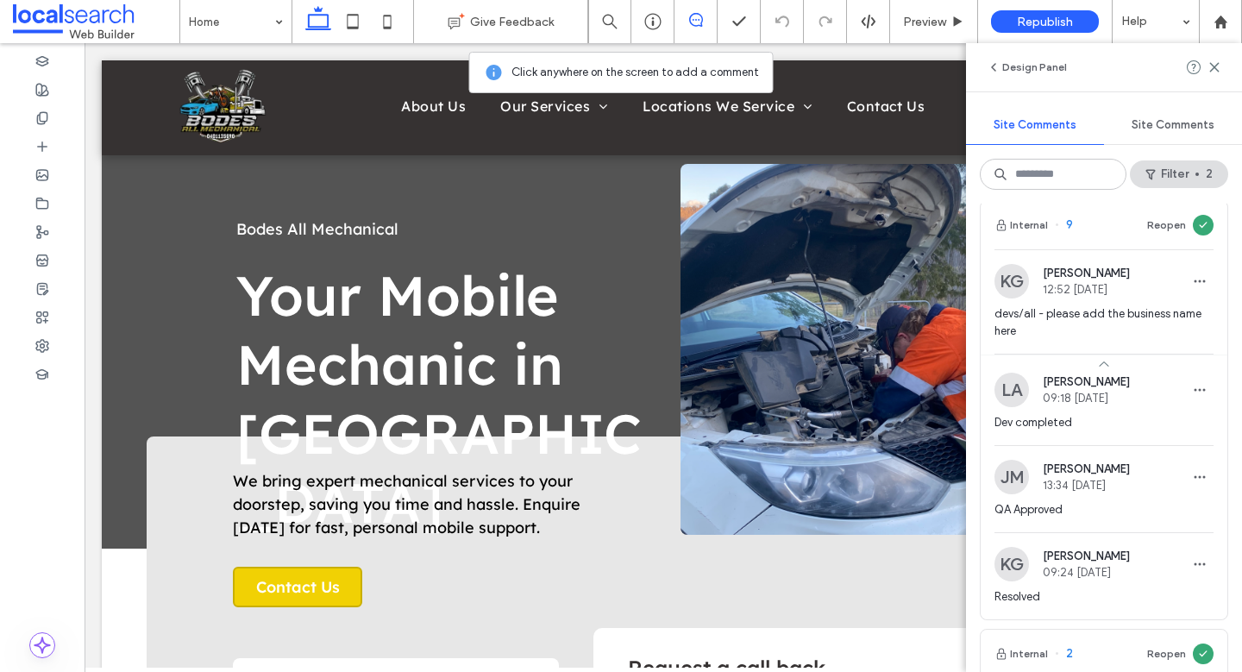
scroll to position [0, 0]
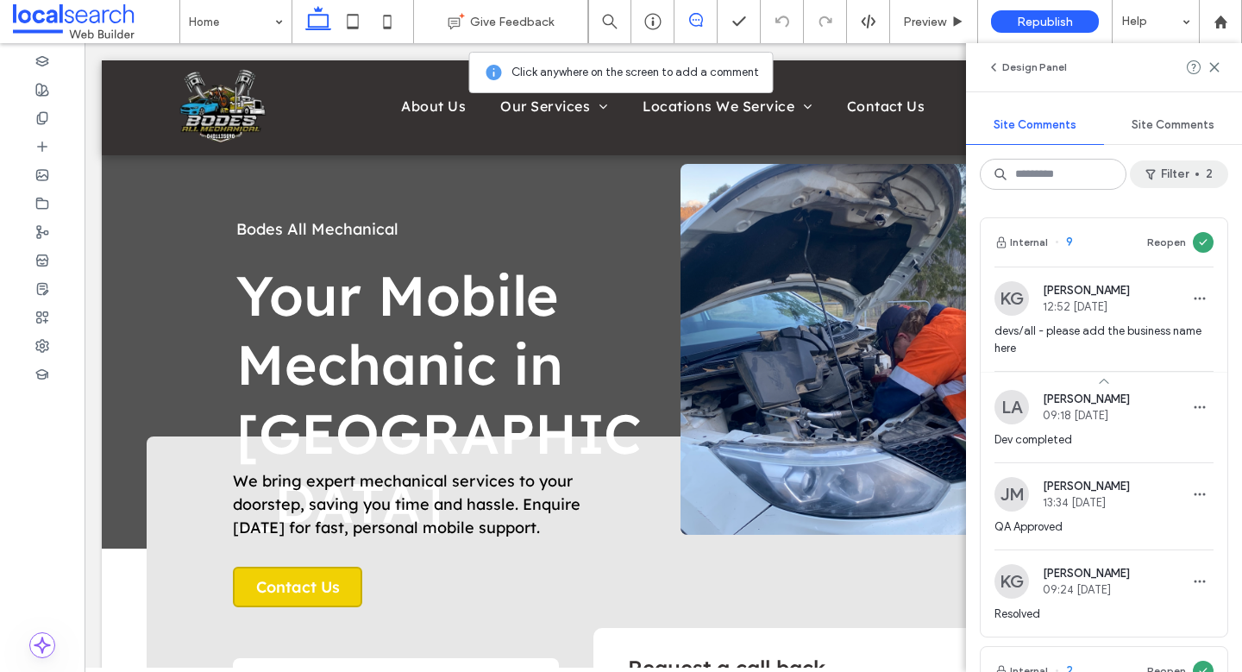
click at [1208, 173] on button "Filter 2" at bounding box center [1179, 174] width 98 height 28
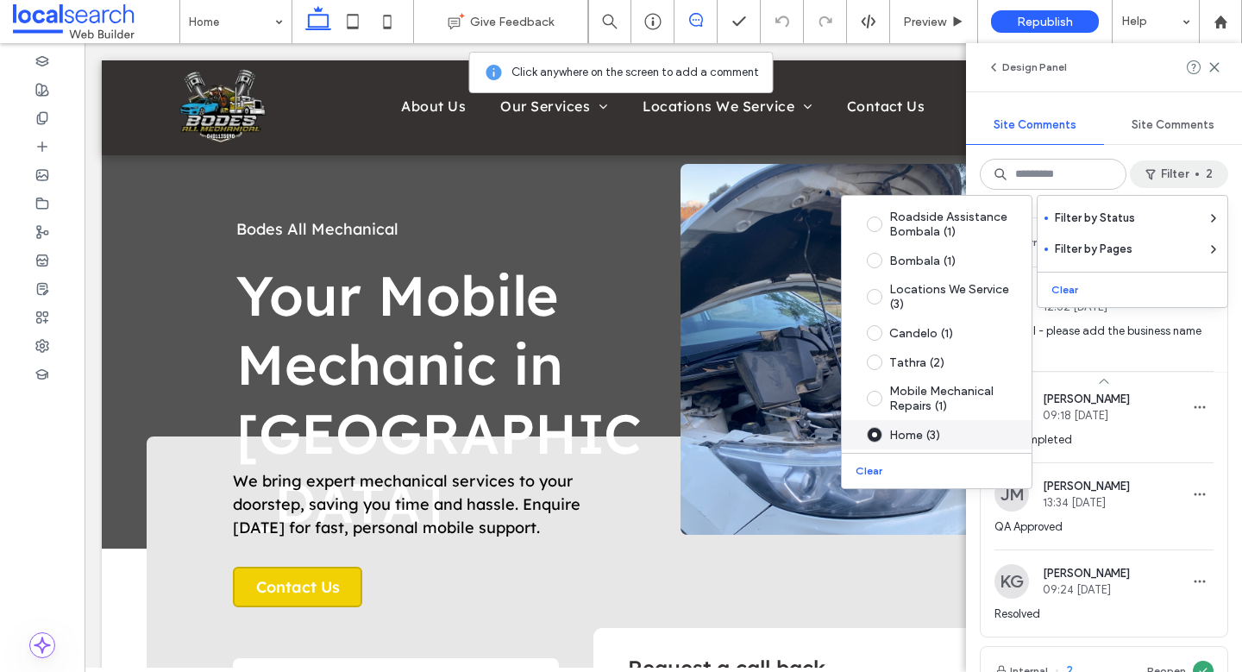
click at [876, 436] on span at bounding box center [875, 435] width 16 height 16
click at [874, 430] on span at bounding box center [875, 435] width 16 height 16
click at [862, 471] on button "Clear" at bounding box center [871, 471] width 44 height 21
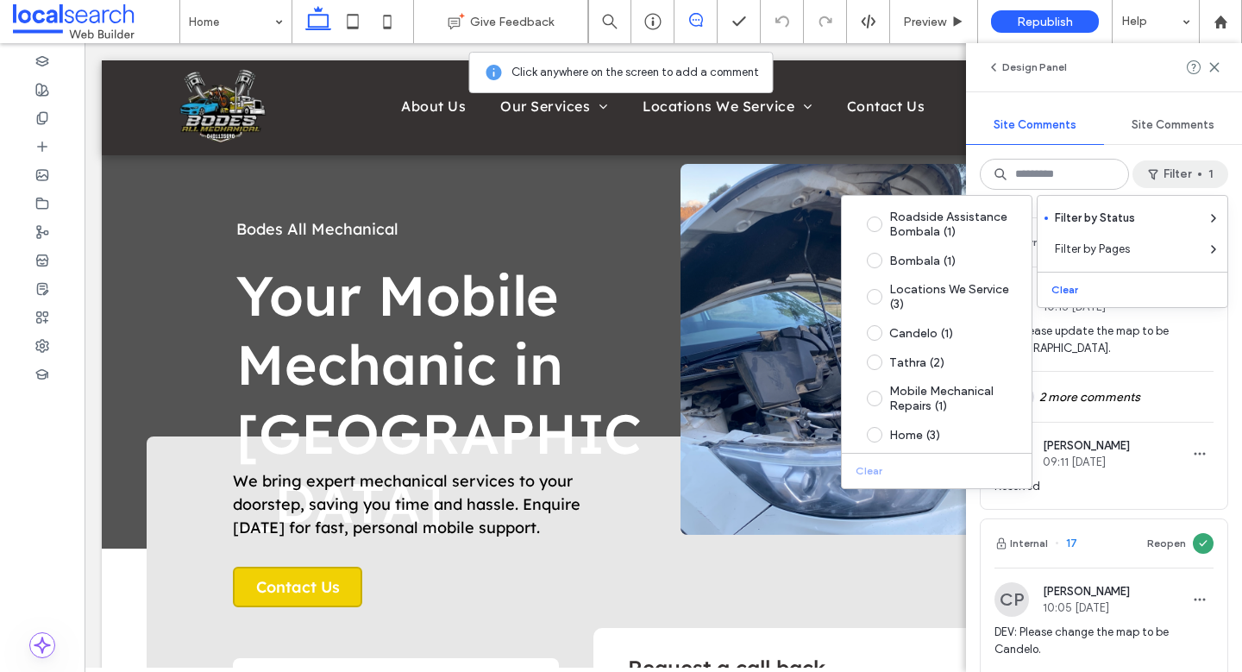
click at [1171, 340] on span "DEV: Please update the map to be Bombala." at bounding box center [1104, 340] width 219 height 35
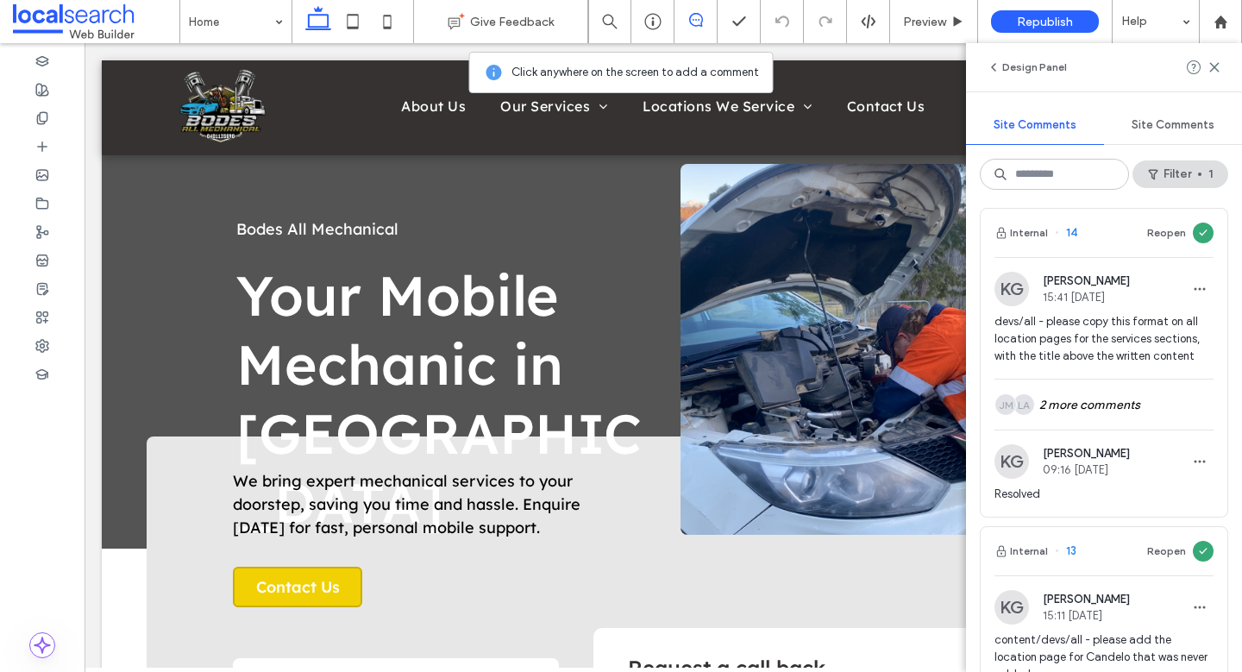
scroll to position [1301, 0]
click at [1113, 344] on span "devs/all - please copy this format on all location pages for the services secti…" at bounding box center [1104, 338] width 219 height 52
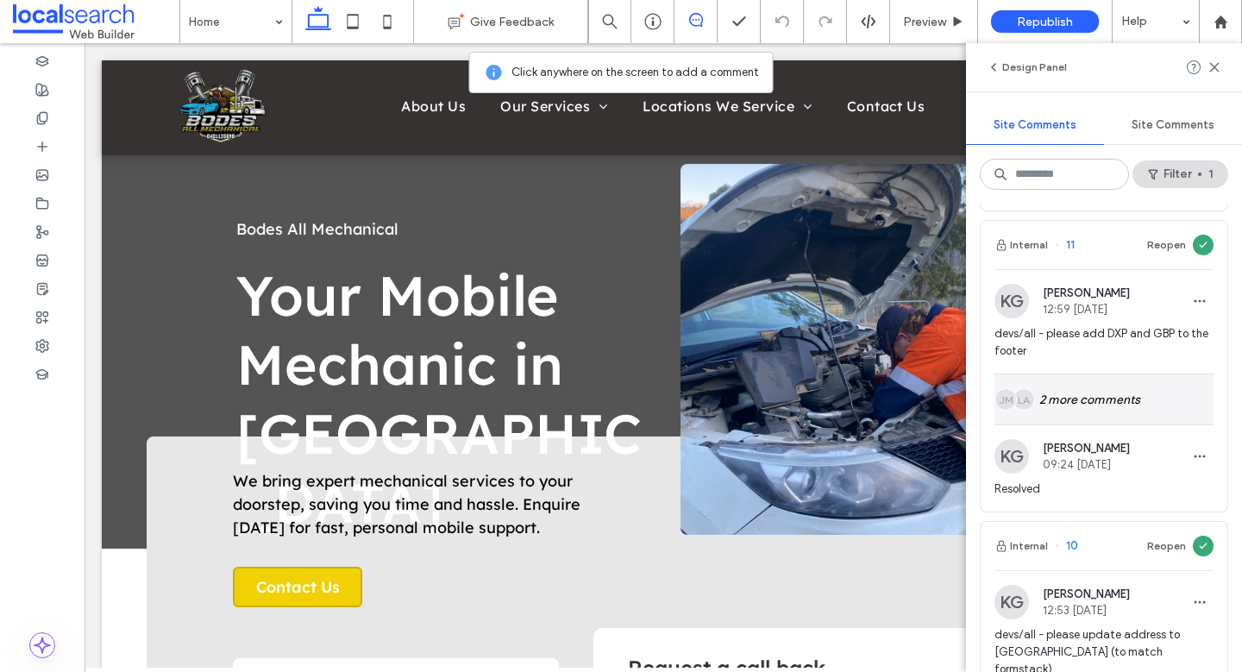
scroll to position [2338, 0]
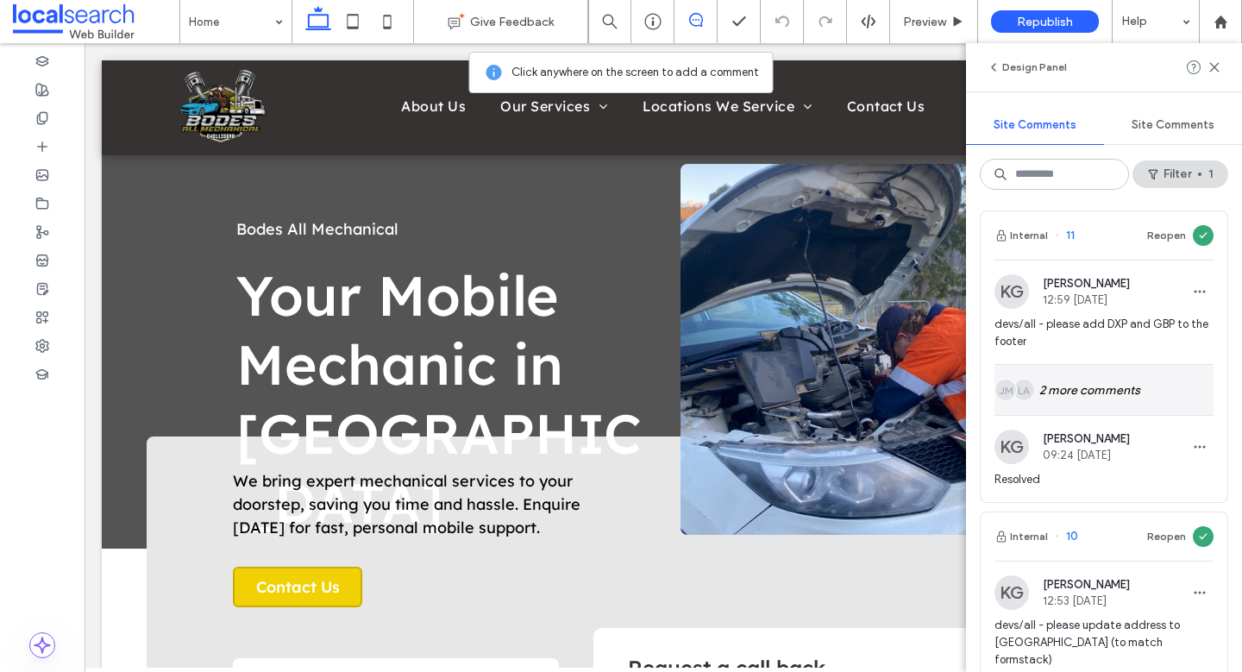
click at [1108, 380] on div "LA JM 2 more comments" at bounding box center [1104, 390] width 219 height 50
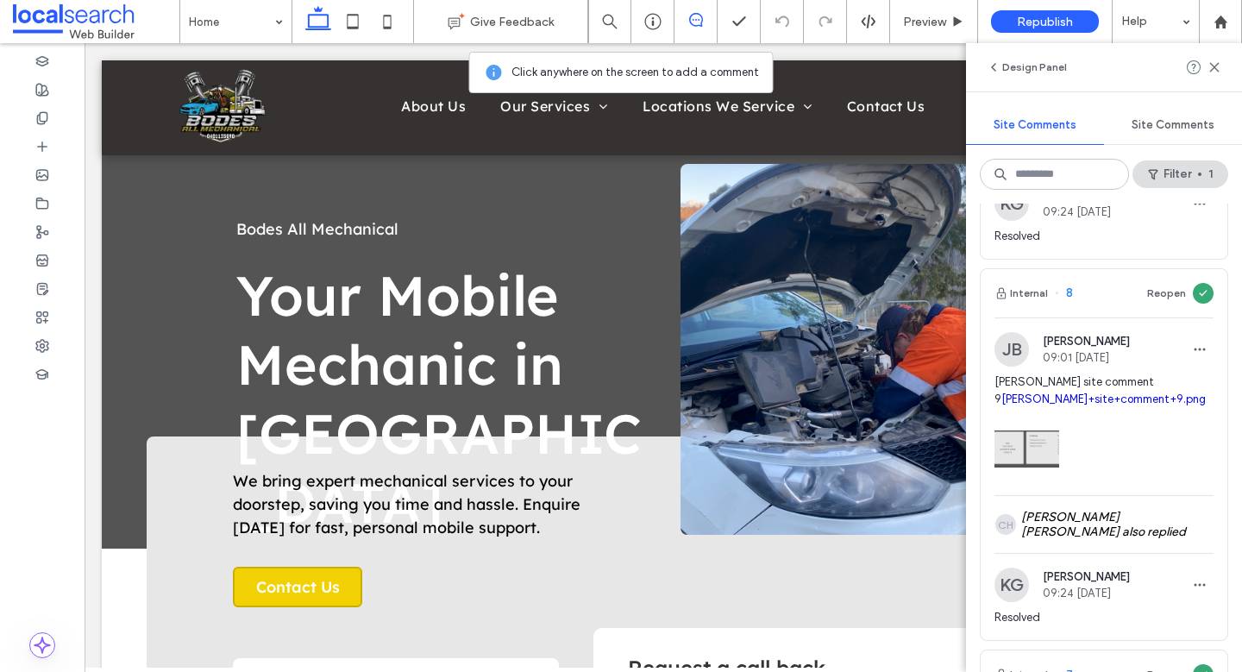
scroll to position [3462, 0]
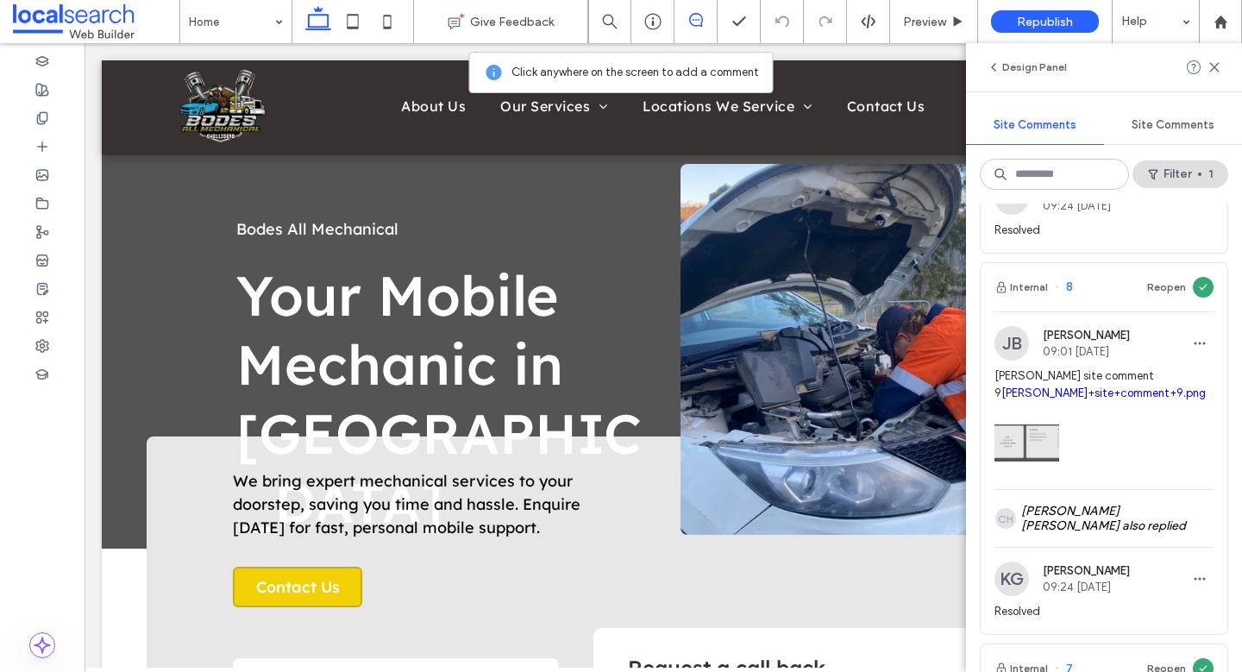
click at [1124, 402] on div at bounding box center [1104, 438] width 219 height 73
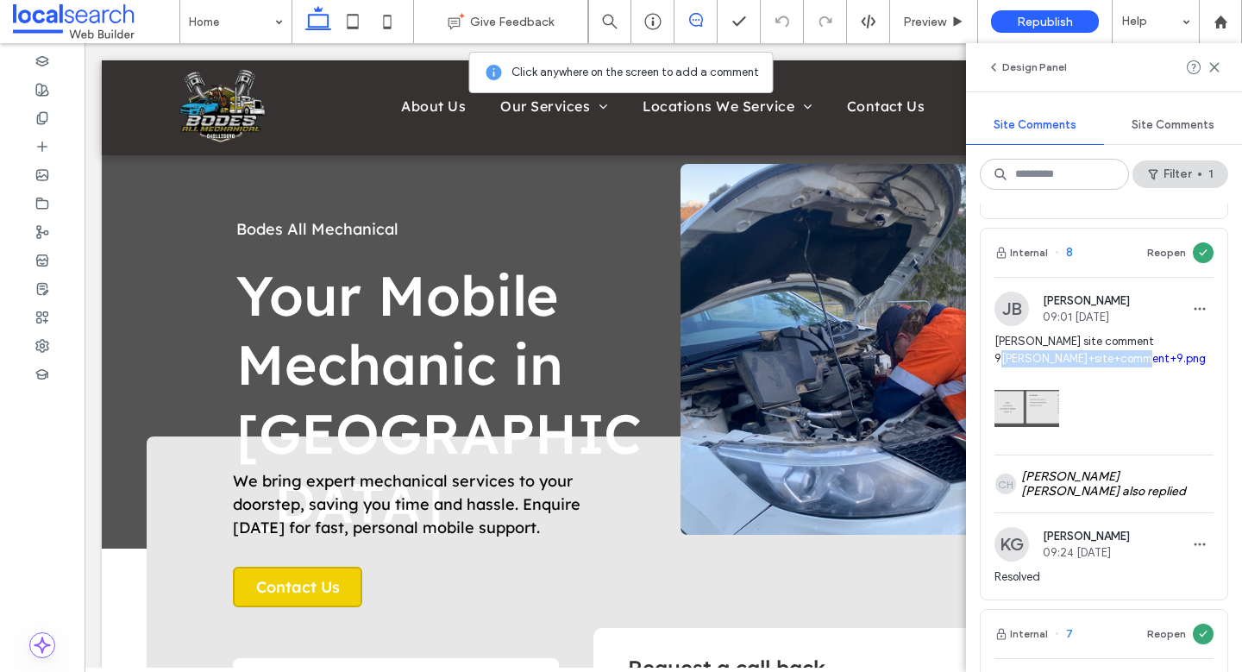
scroll to position [3498, 0]
click at [1139, 455] on div "CH Connor Hall also replied" at bounding box center [1104, 483] width 219 height 57
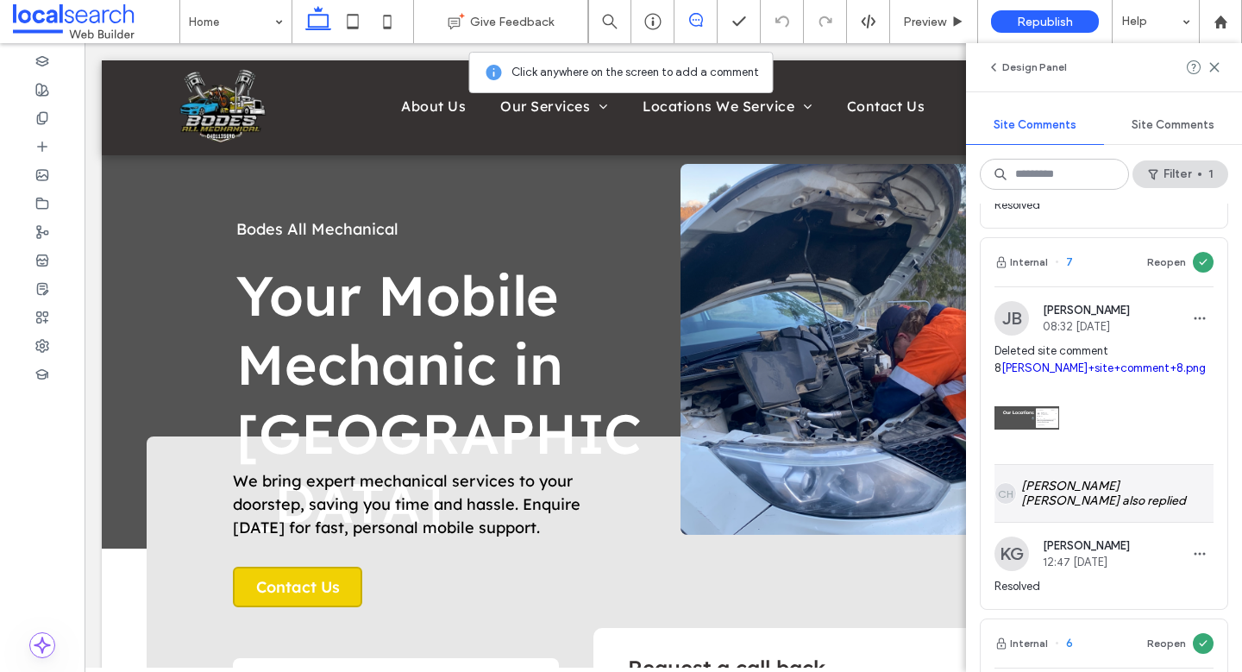
scroll to position [3915, 0]
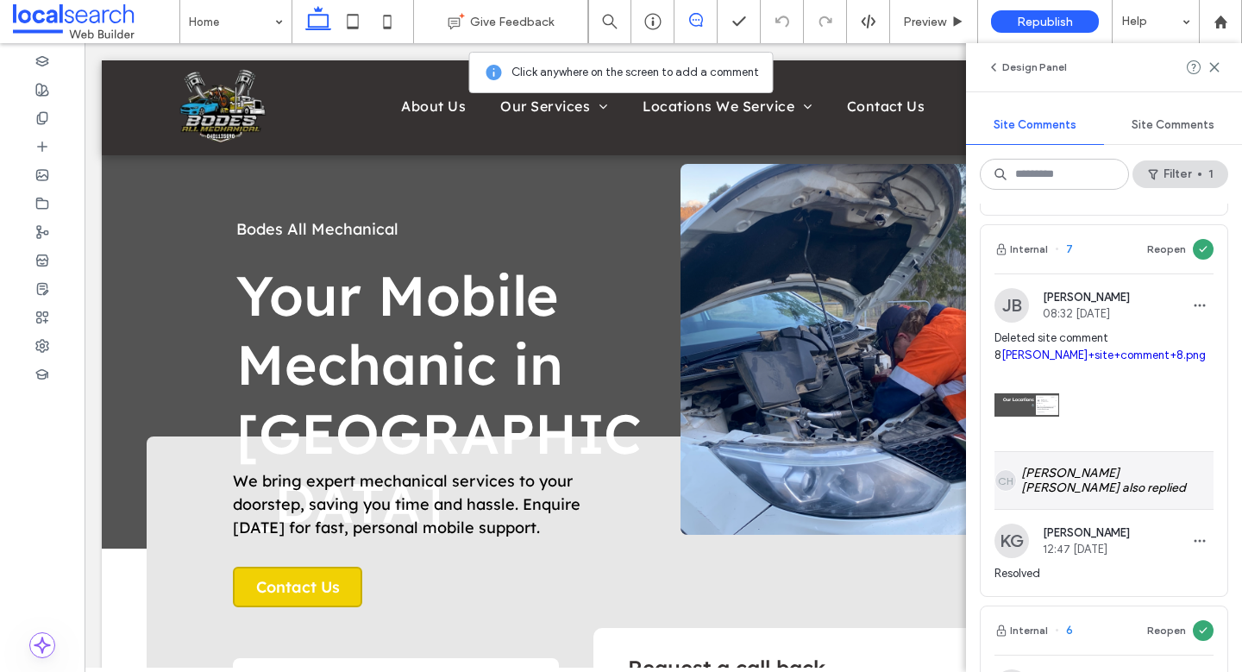
click at [1174, 452] on div "CH Connor Hall also replied" at bounding box center [1104, 480] width 219 height 57
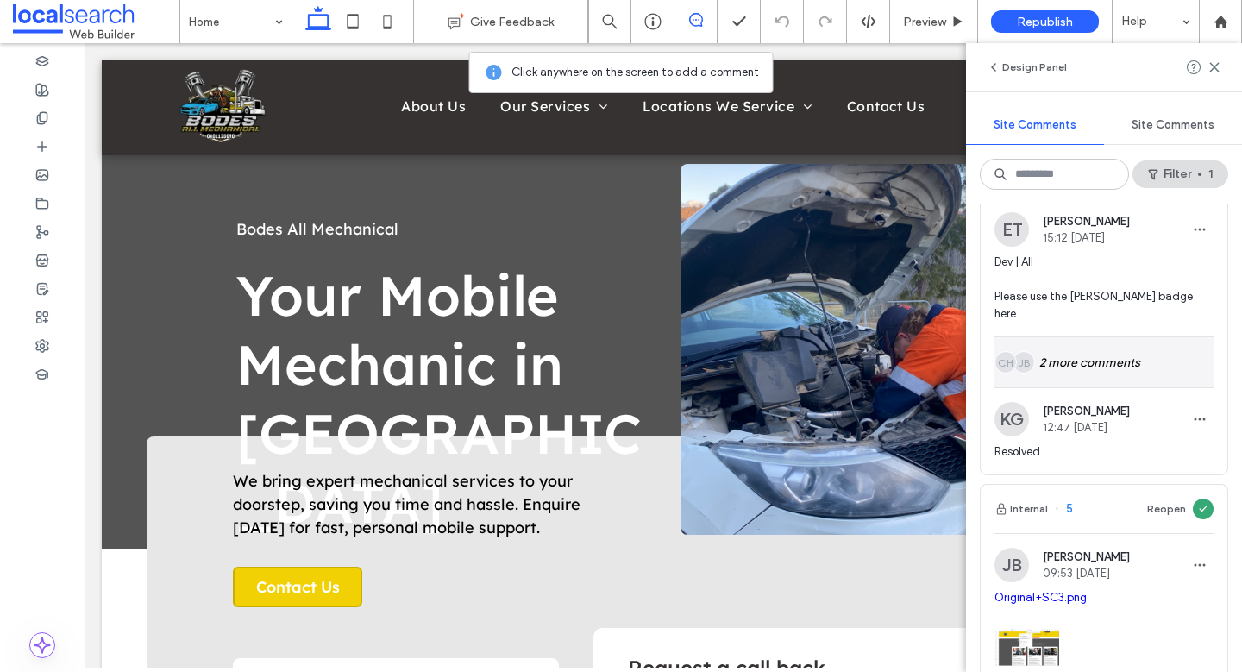
scroll to position [4419, 0]
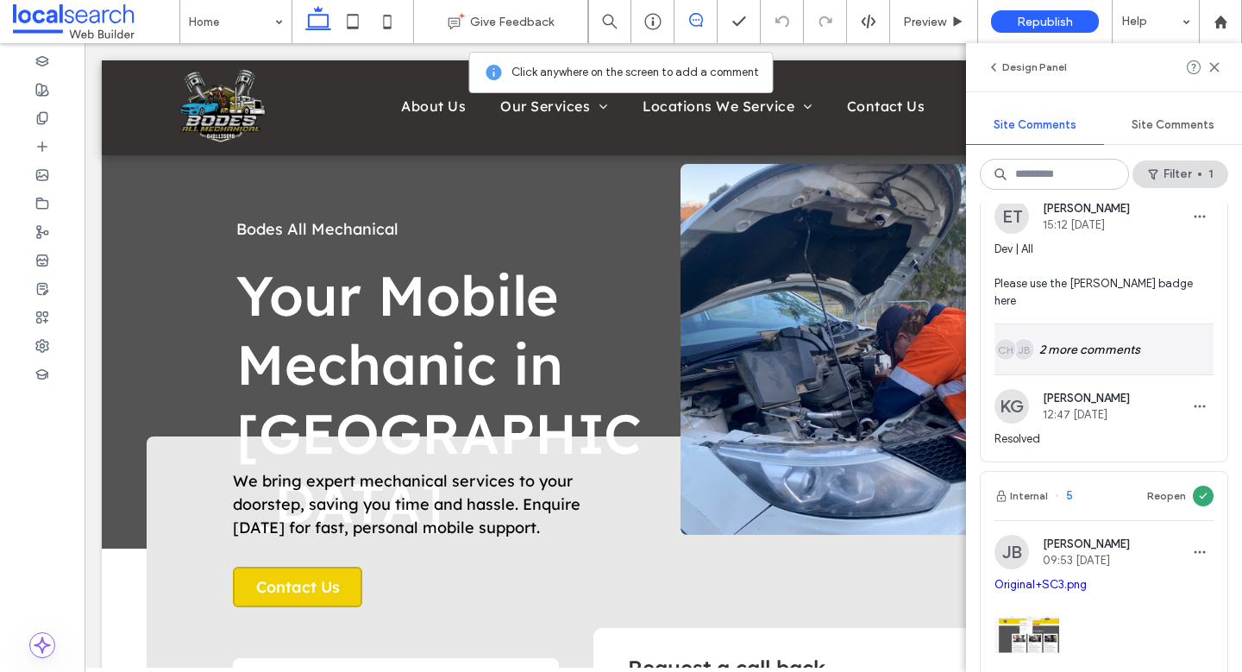
click at [1089, 324] on div "JB CH 2 more comments" at bounding box center [1104, 349] width 219 height 50
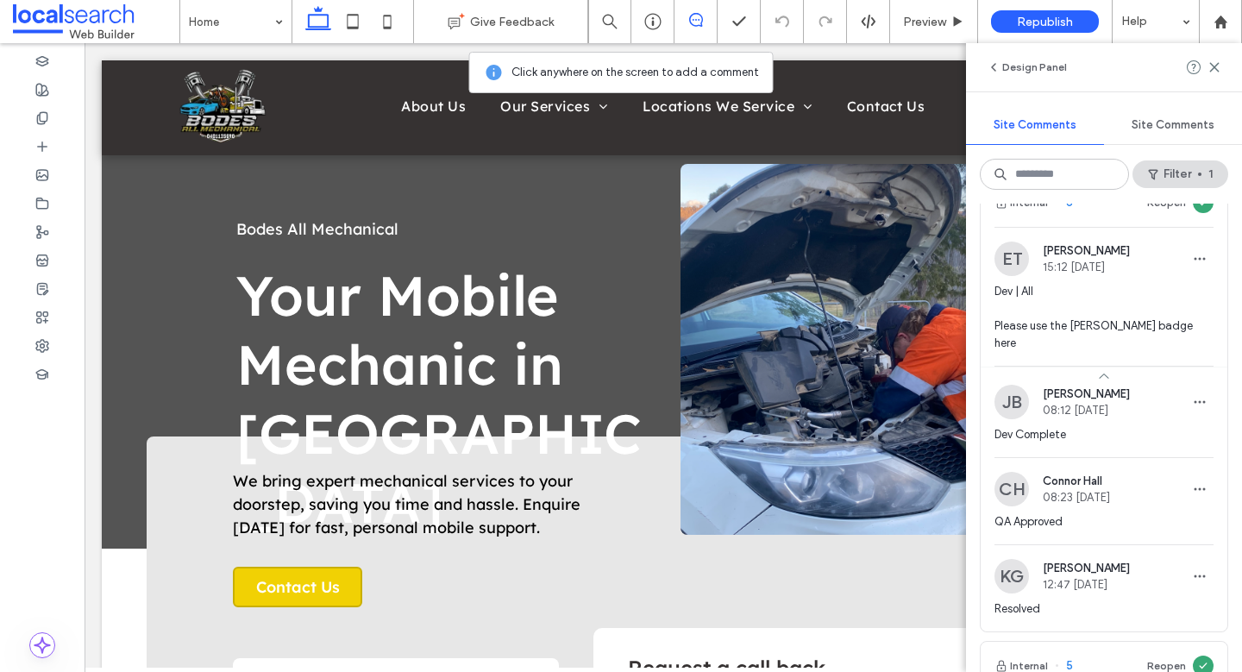
scroll to position [4376, 0]
click at [44, 342] on icon at bounding box center [42, 346] width 14 height 14
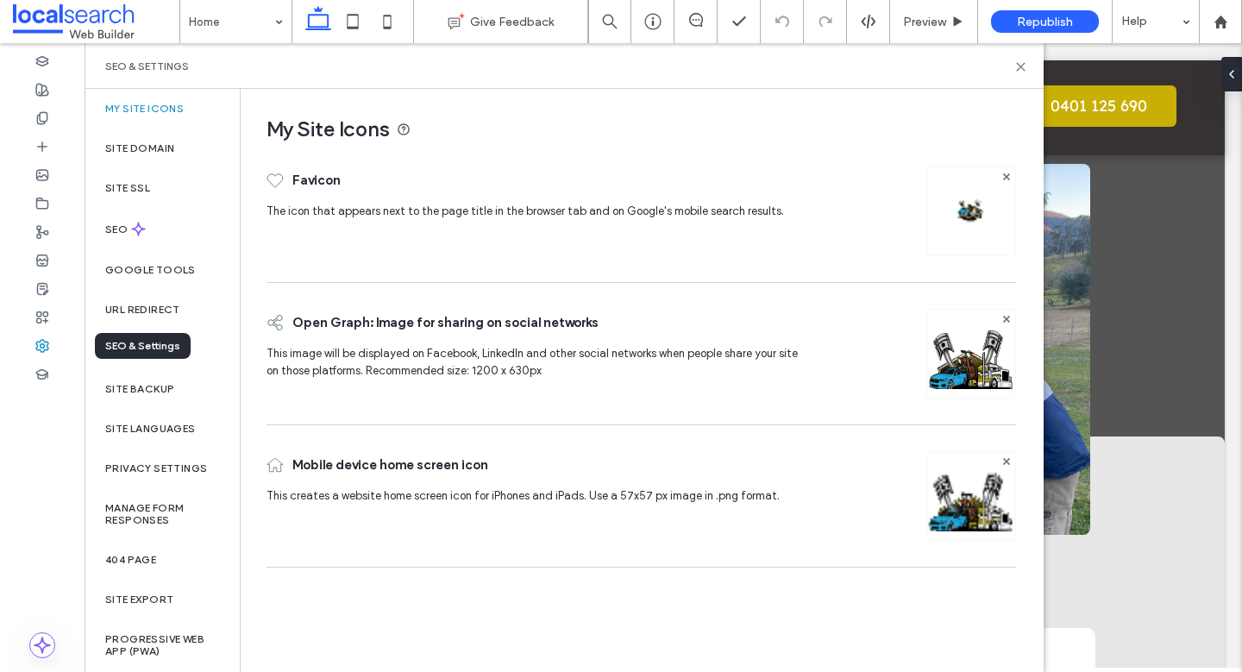
scroll to position [0, 0]
click at [169, 386] on label "Site backup" at bounding box center [139, 389] width 69 height 12
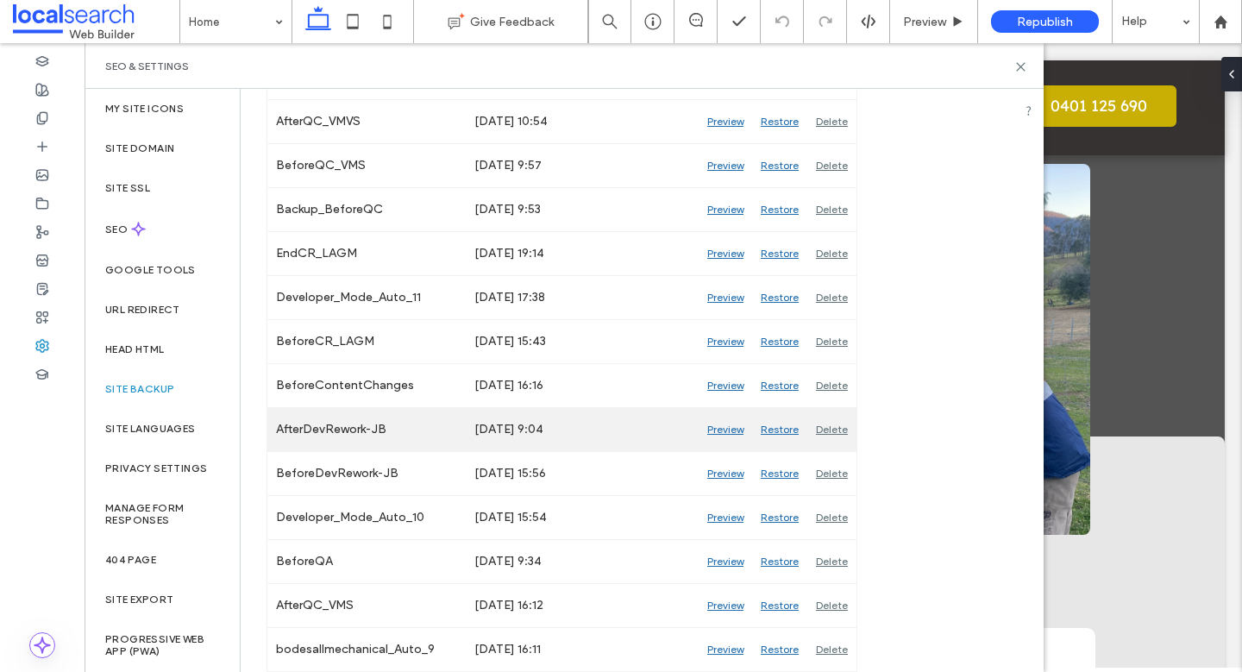
scroll to position [802, 0]
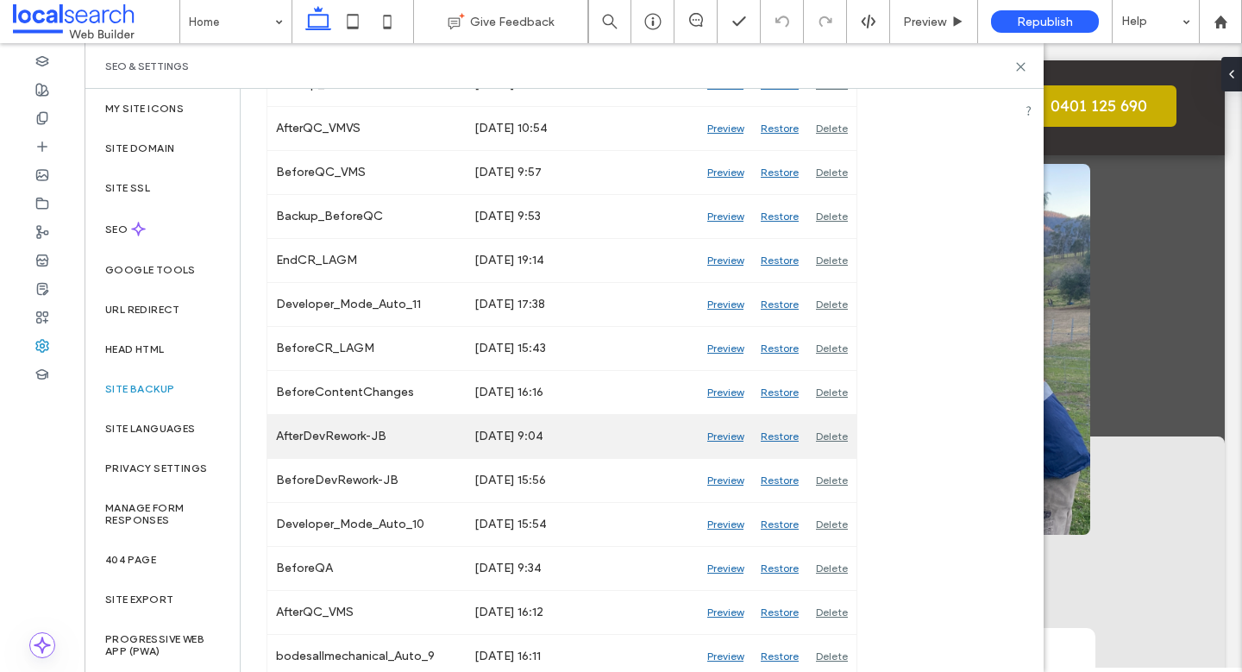
click at [734, 433] on div "Preview" at bounding box center [725, 436] width 53 height 43
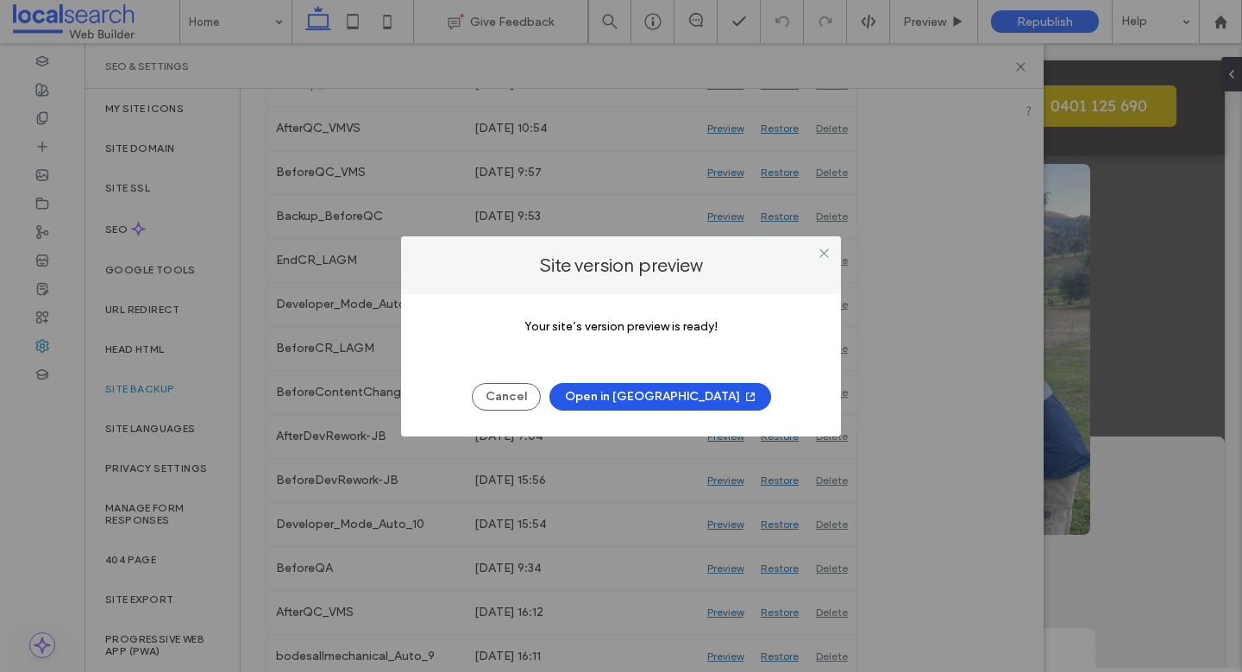
click at [658, 392] on button "Open in New Tab" at bounding box center [660, 397] width 222 height 28
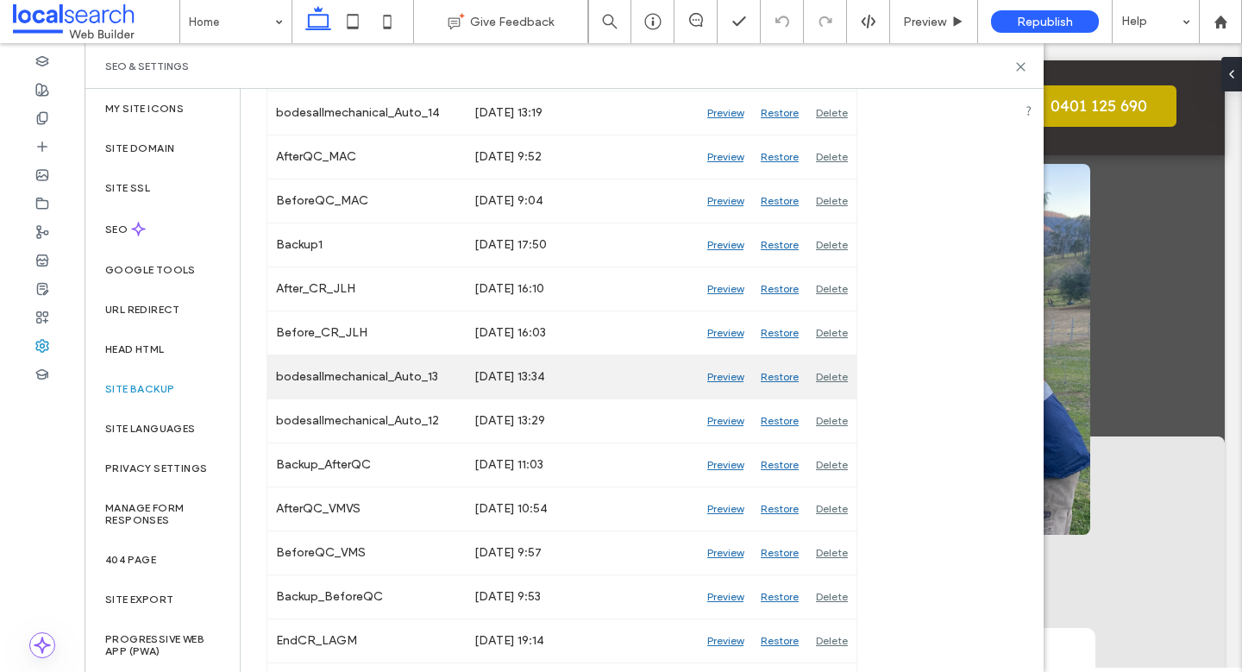
scroll to position [423, 0]
click at [731, 377] on div "Preview" at bounding box center [725, 376] width 53 height 43
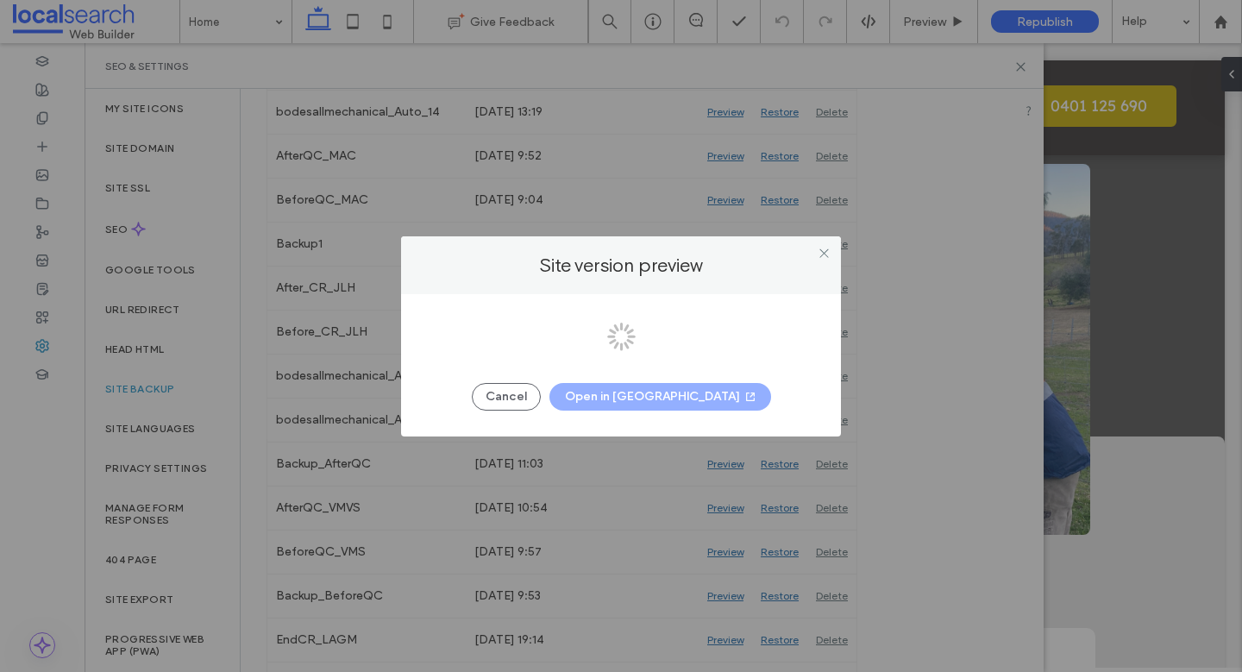
click at [666, 398] on div at bounding box center [621, 336] width 1242 height 672
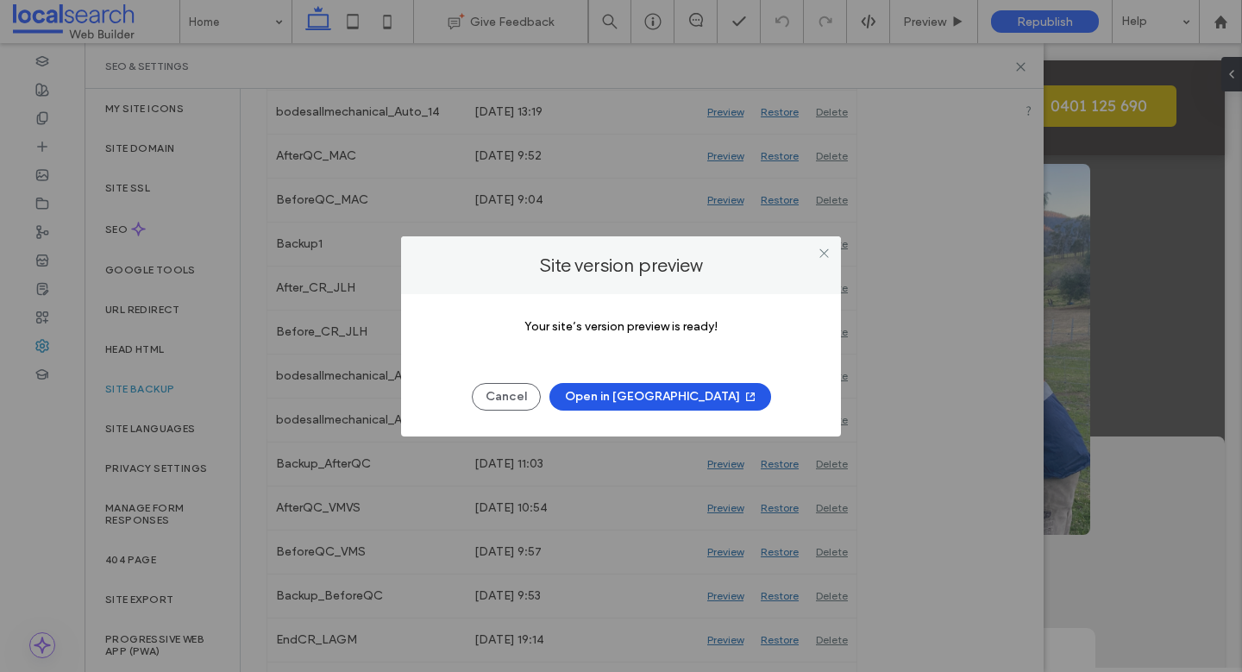
click at [671, 391] on button "Open in New Tab" at bounding box center [660, 397] width 222 height 28
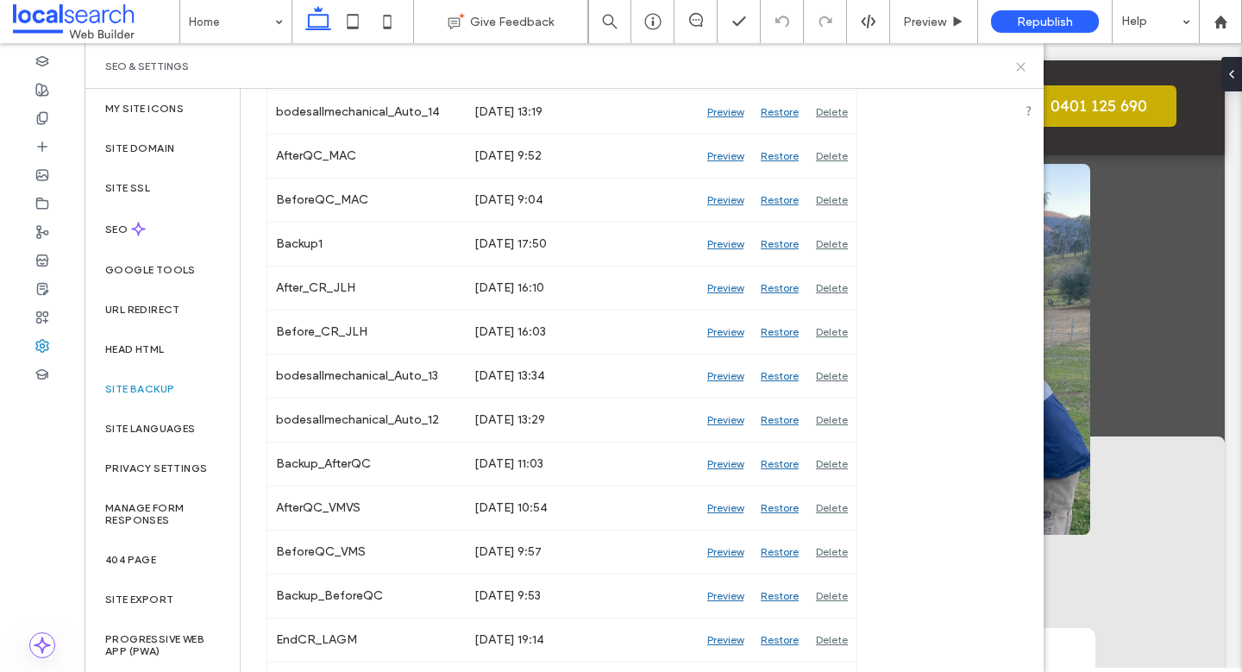
click at [1022, 69] on icon at bounding box center [1020, 66] width 13 height 13
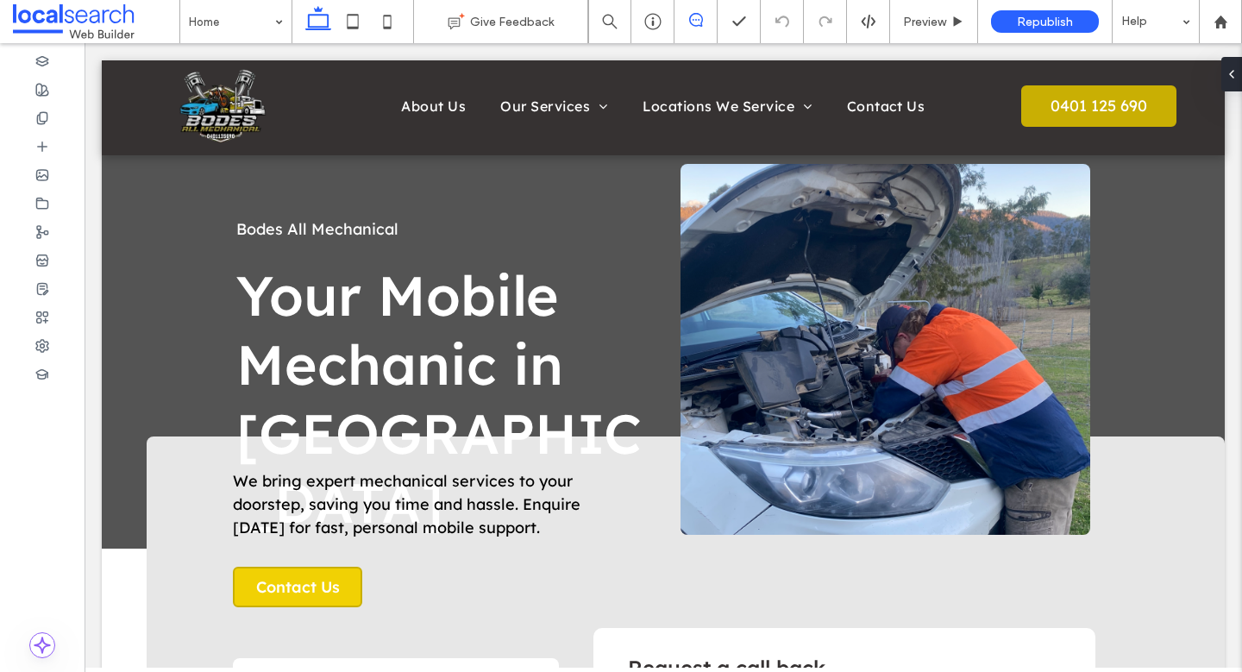
click at [698, 21] on icon at bounding box center [696, 20] width 14 height 14
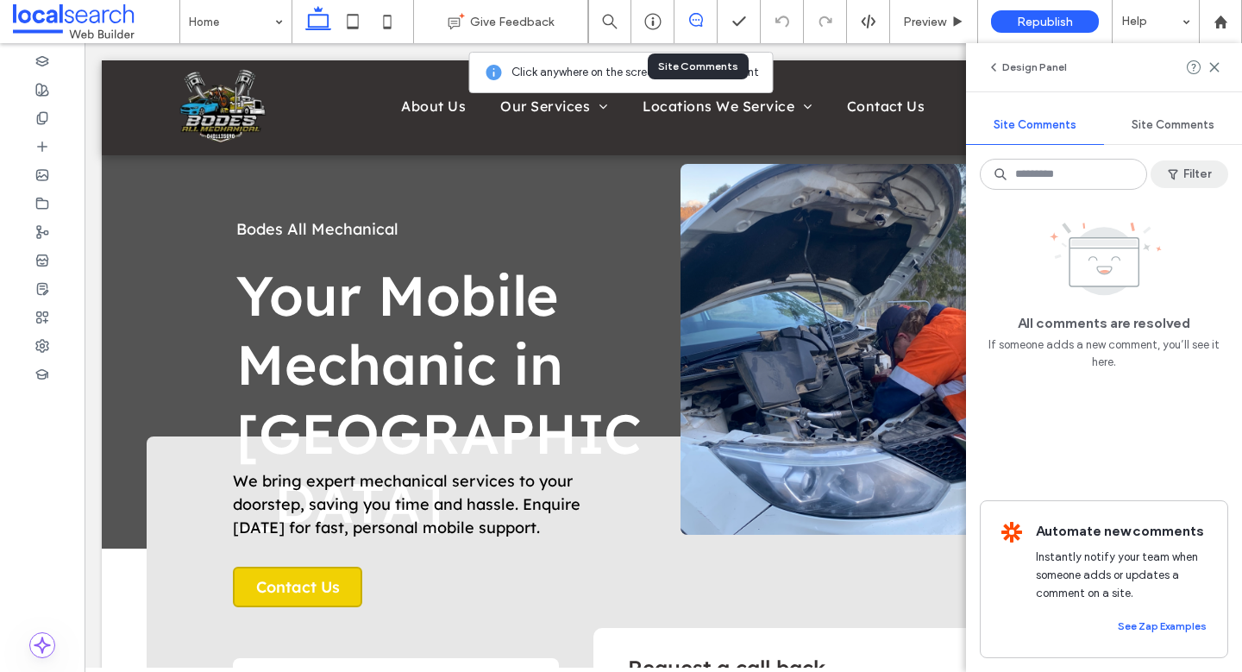
click at [1189, 166] on button "Filter" at bounding box center [1190, 174] width 78 height 28
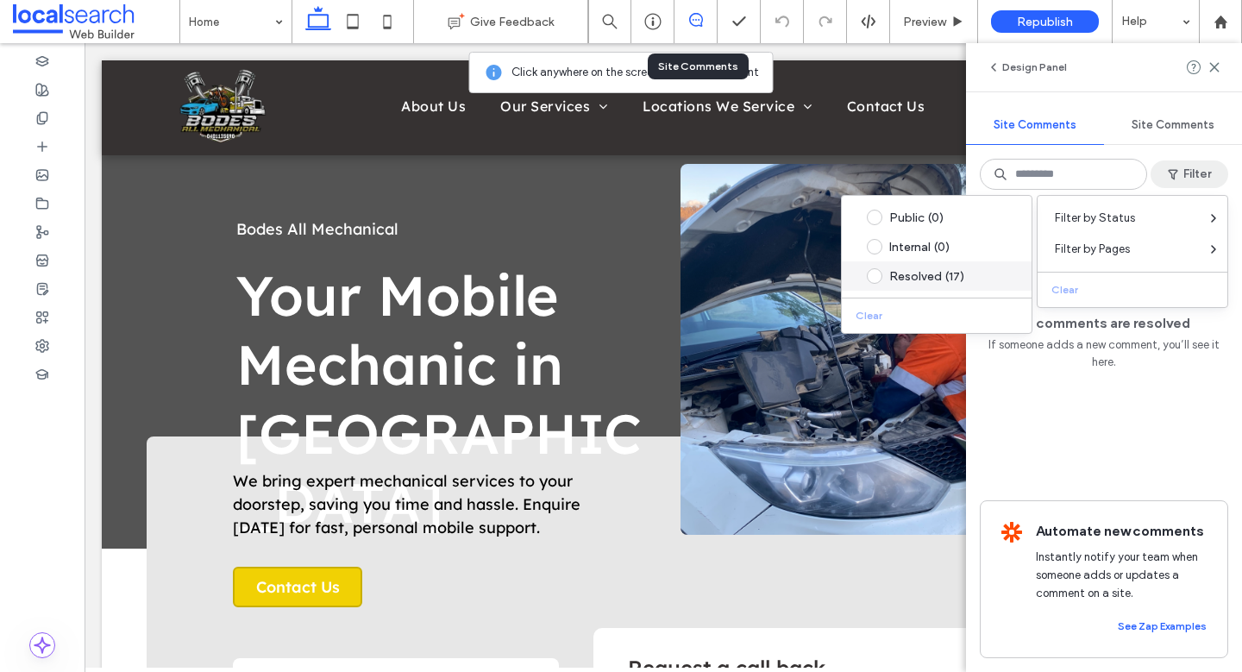
click at [921, 273] on div "Resolved (17)" at bounding box center [950, 276] width 122 height 15
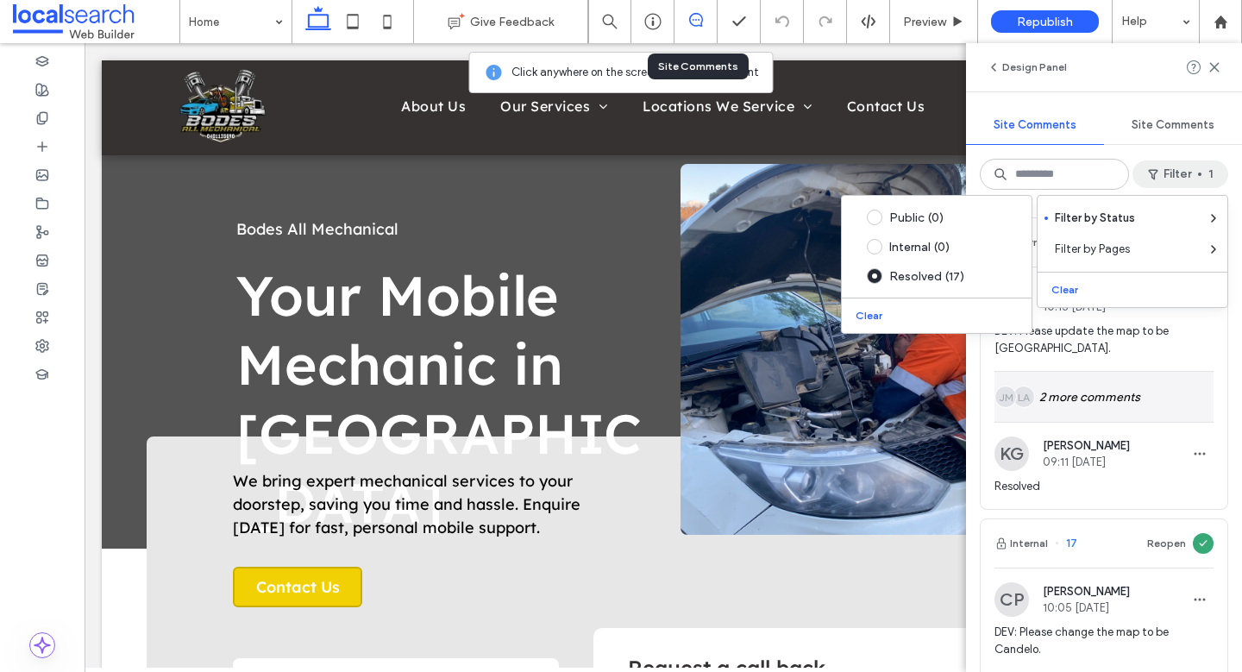
click at [1182, 414] on div "LA JM 2 more comments" at bounding box center [1104, 397] width 219 height 50
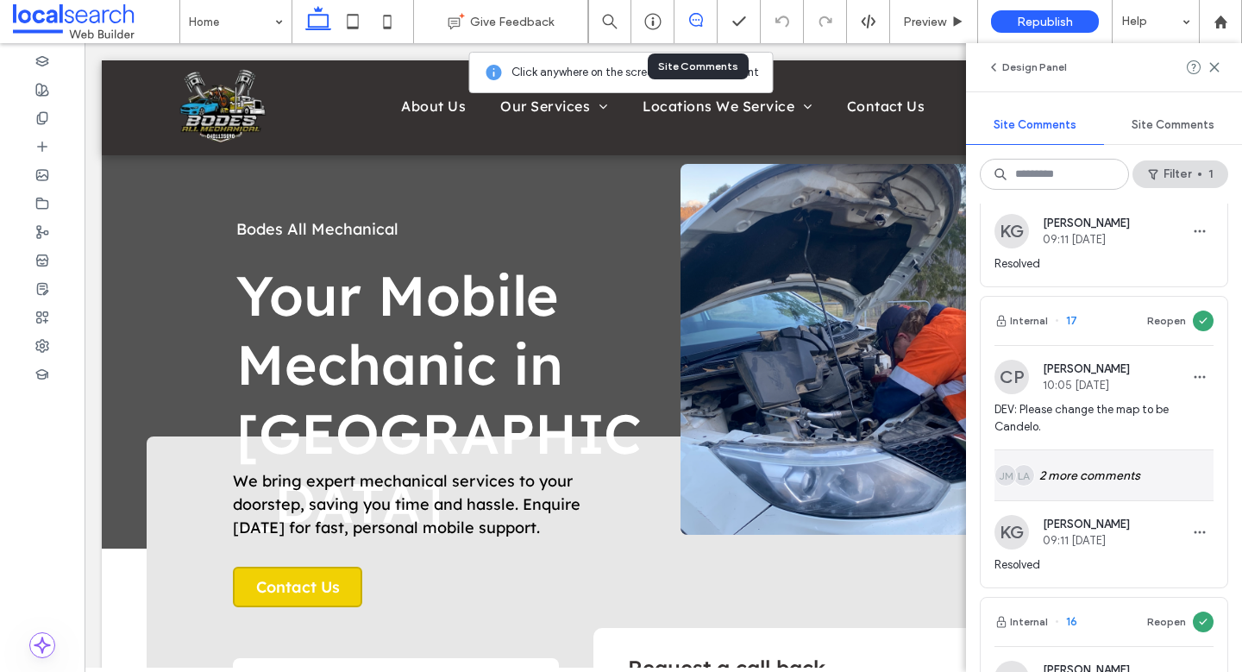
scroll to position [351, 0]
click at [1142, 477] on div "LA JM 2 more comments" at bounding box center [1104, 474] width 219 height 50
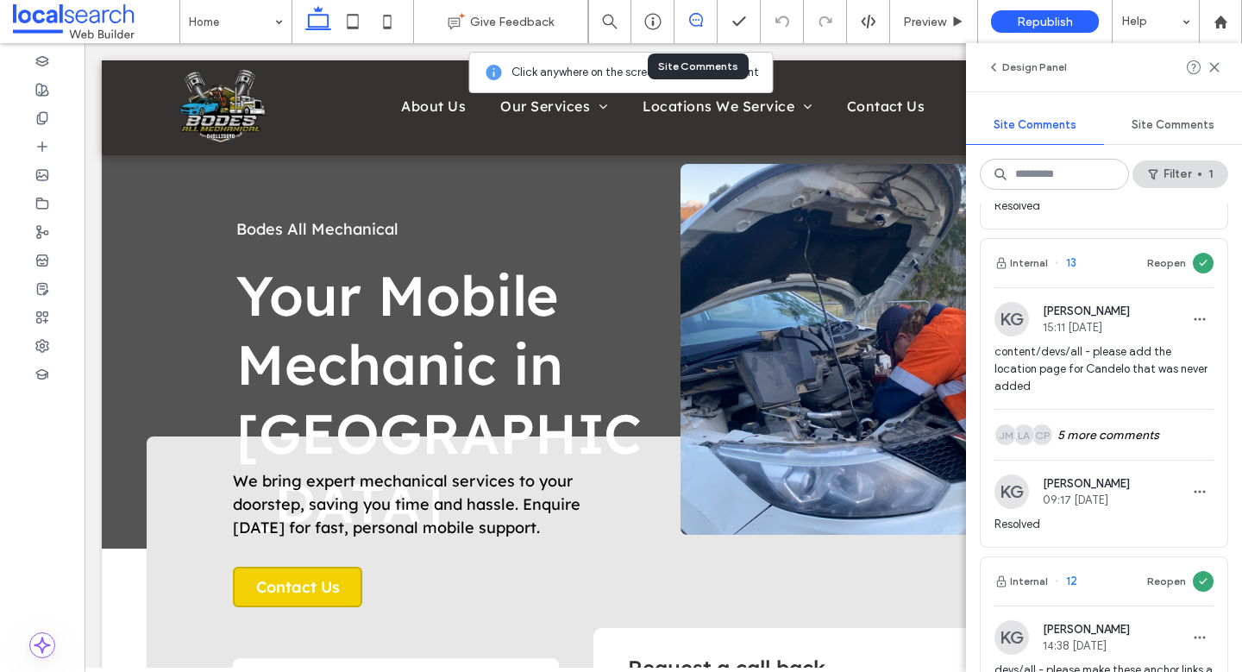
scroll to position [1845, 0]
click at [1139, 413] on div "CP LA JM 5 more comments" at bounding box center [1104, 433] width 219 height 50
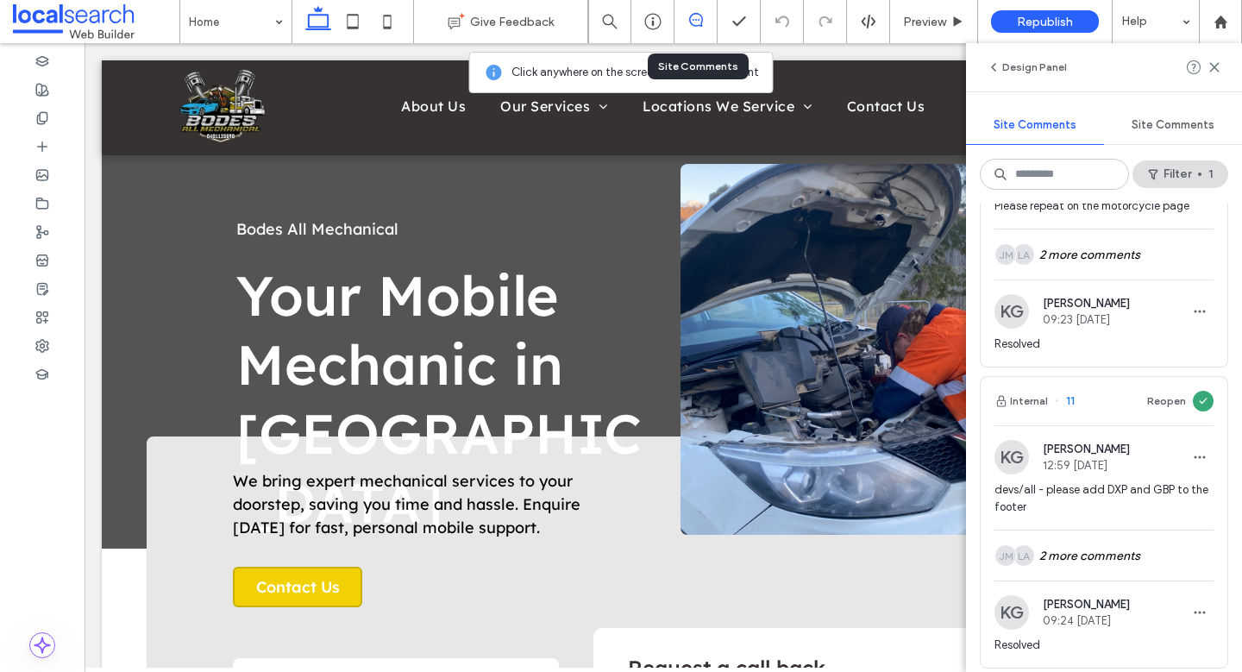
scroll to position [2905, 0]
click at [1109, 253] on div "LA JM 2 more comments" at bounding box center [1104, 253] width 219 height 50
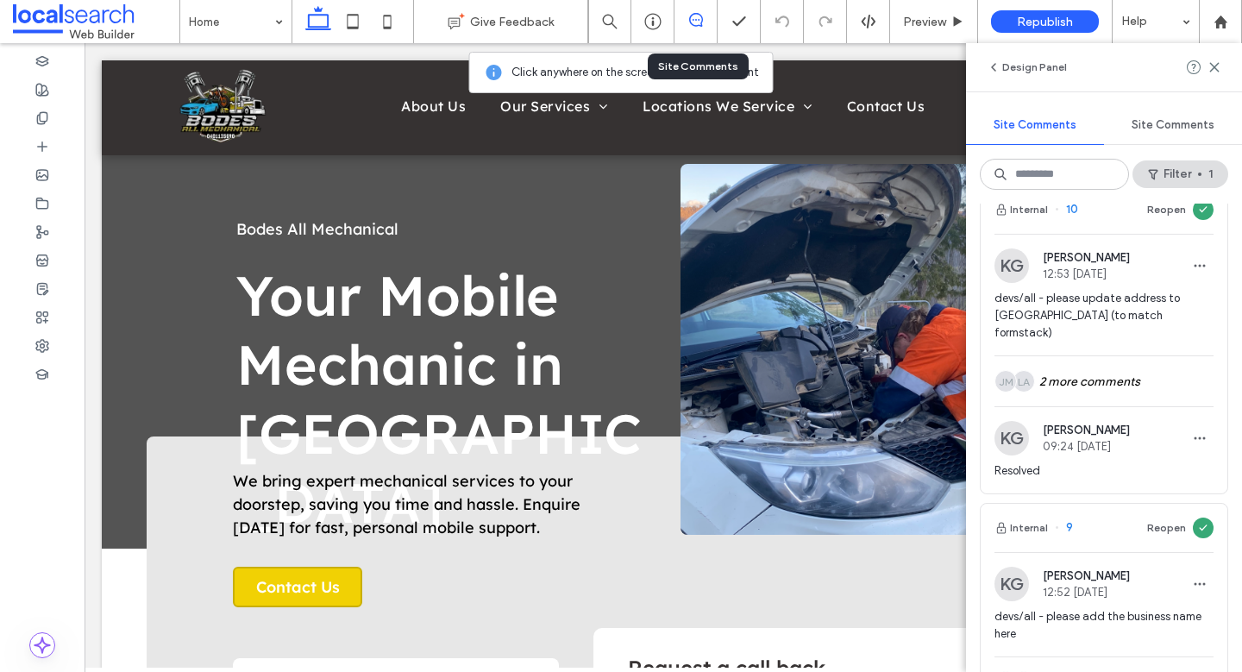
scroll to position [3577, 0]
click at [1119, 355] on div "LA JM 2 more comments" at bounding box center [1104, 380] width 219 height 50
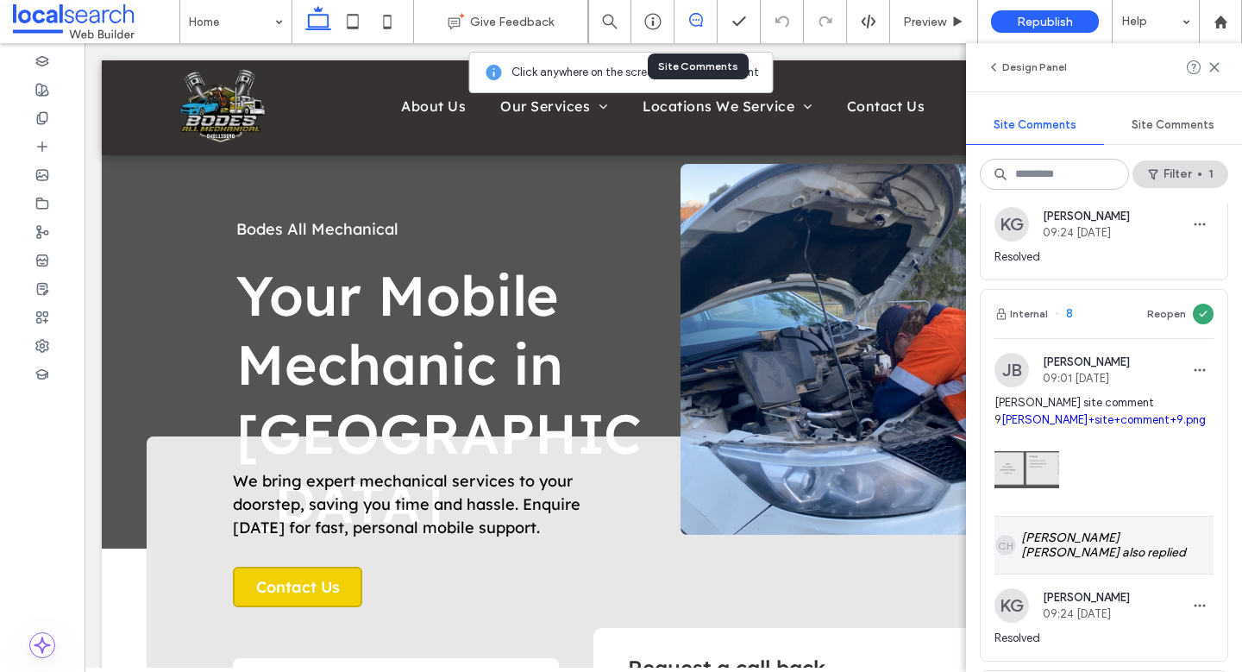
scroll to position [4251, 0]
click at [1126, 518] on div "CH Connor Hall also replied" at bounding box center [1104, 546] width 219 height 57
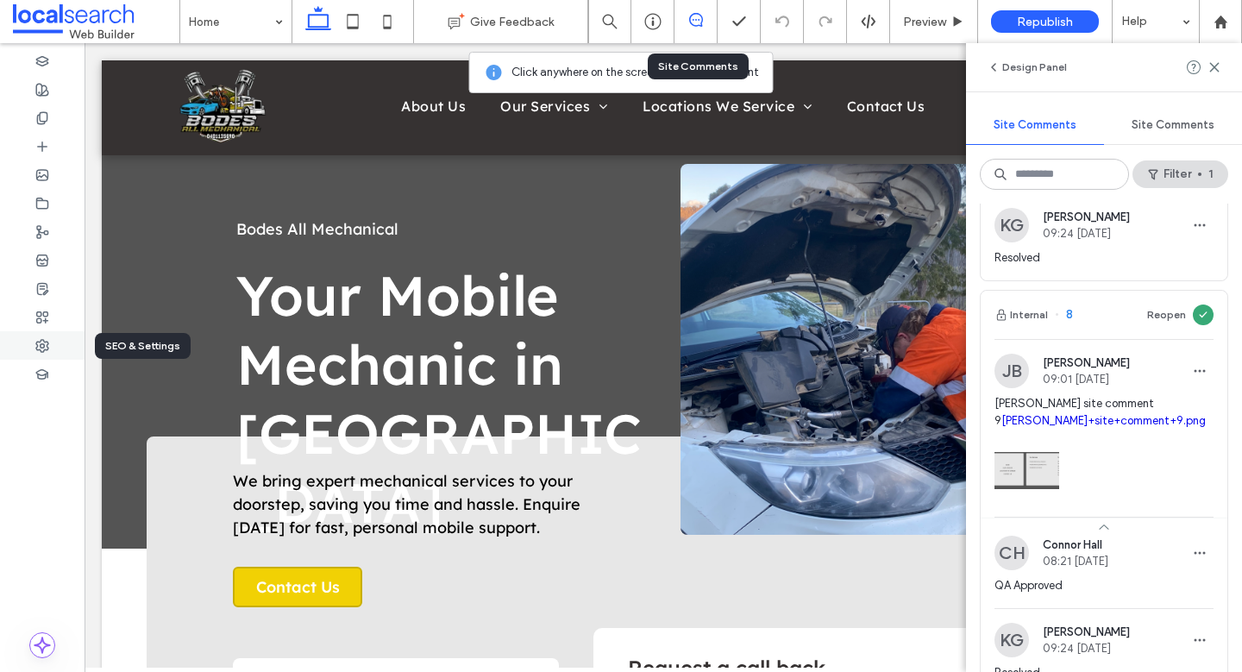
click at [47, 347] on use at bounding box center [42, 346] width 12 height 12
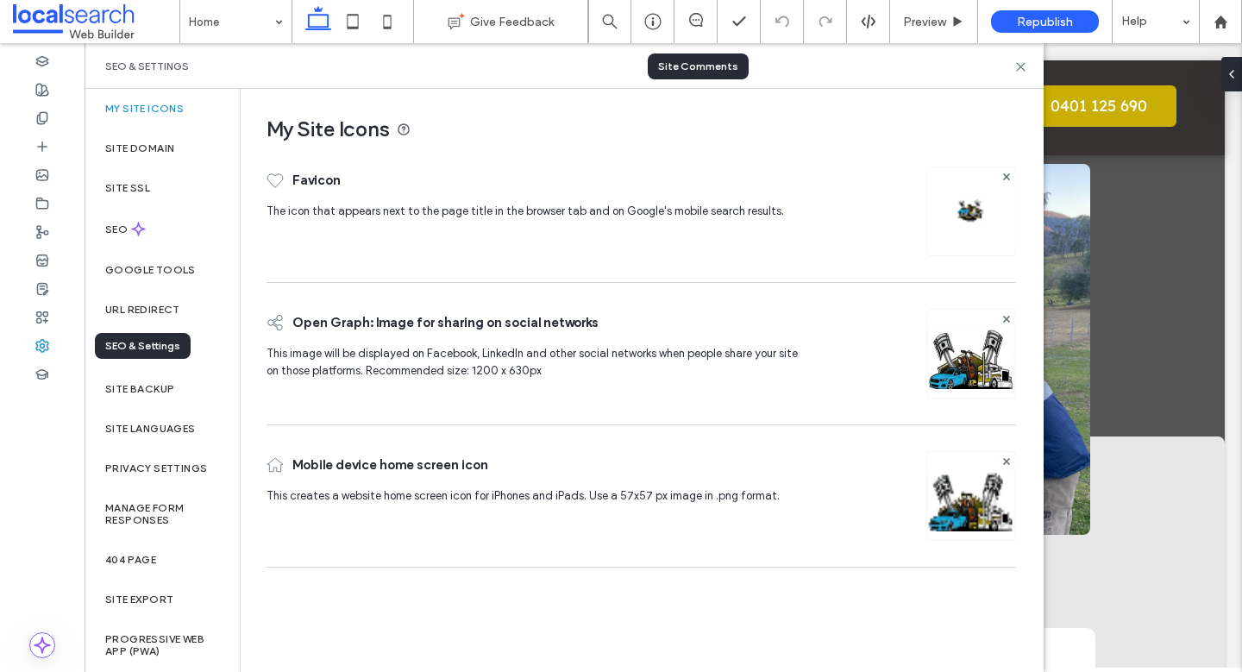
scroll to position [0, 0]
click at [149, 378] on div "Site backup" at bounding box center [162, 389] width 155 height 40
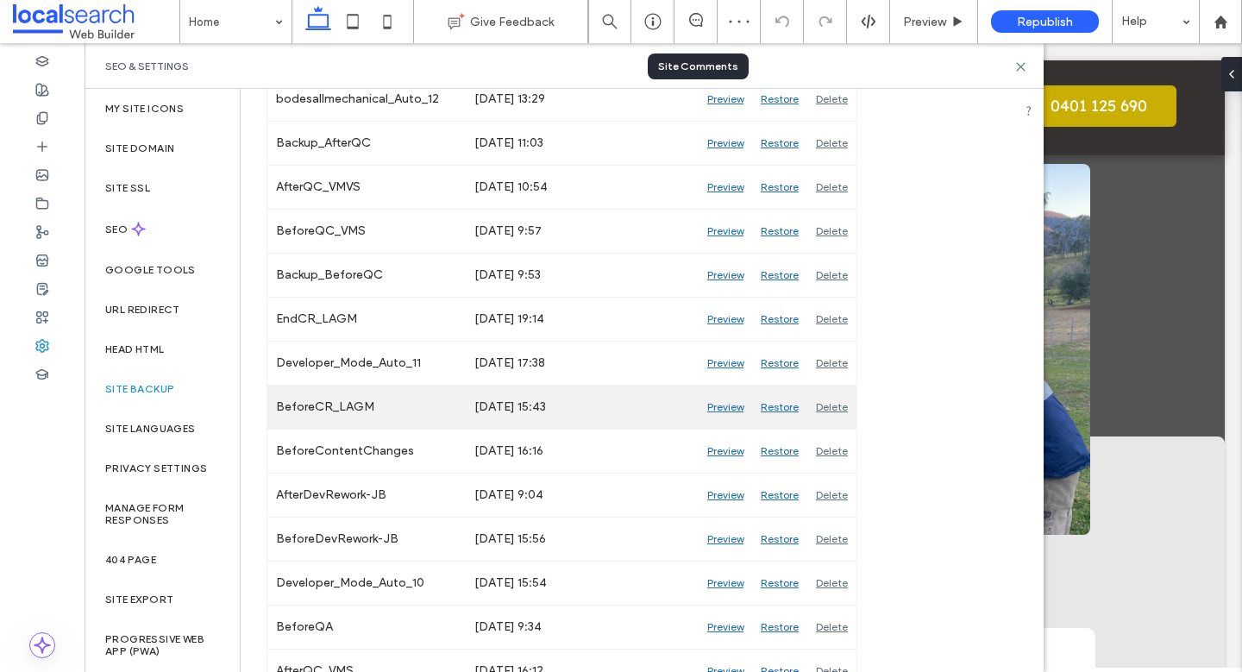
scroll to position [767, 0]
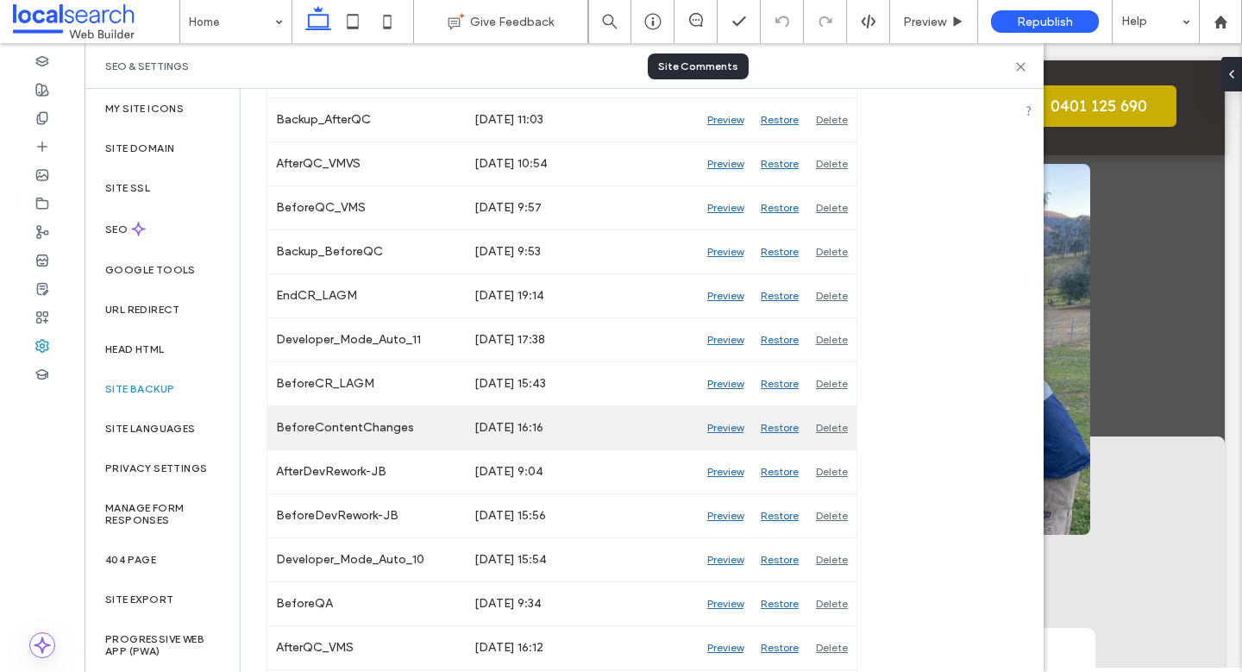
click at [727, 427] on div "Preview" at bounding box center [725, 427] width 53 height 43
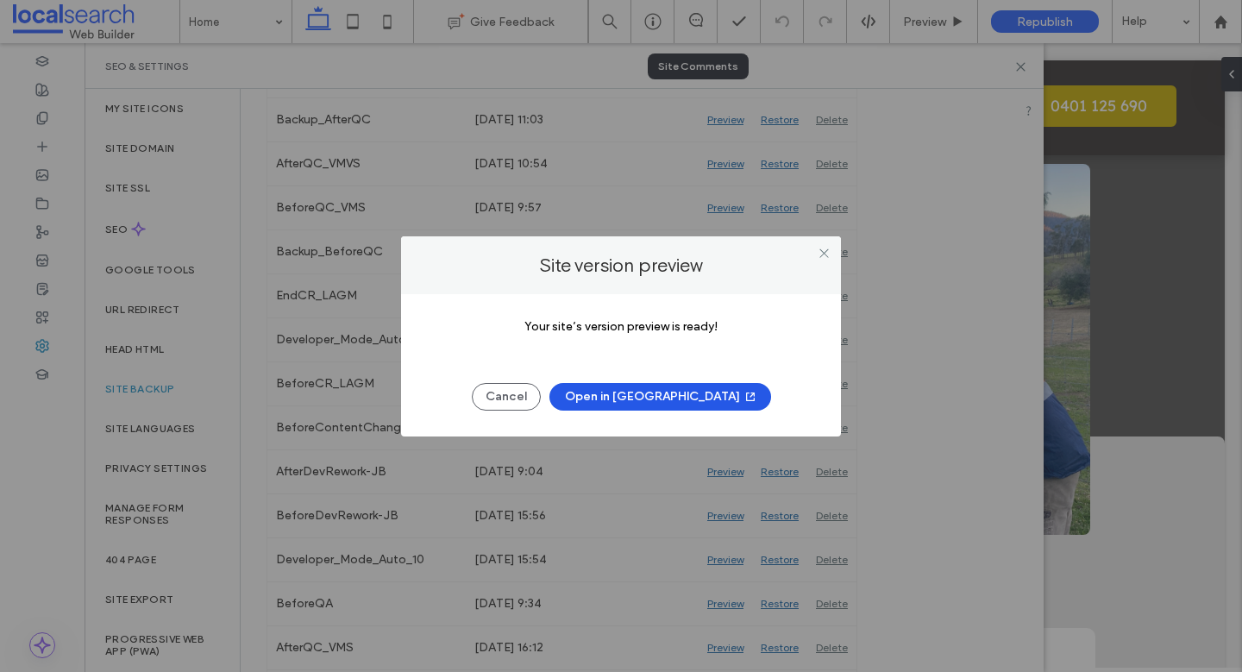
click at [645, 394] on button "Open in New Tab" at bounding box center [660, 397] width 222 height 28
